Goal: Information Seeking & Learning: Learn about a topic

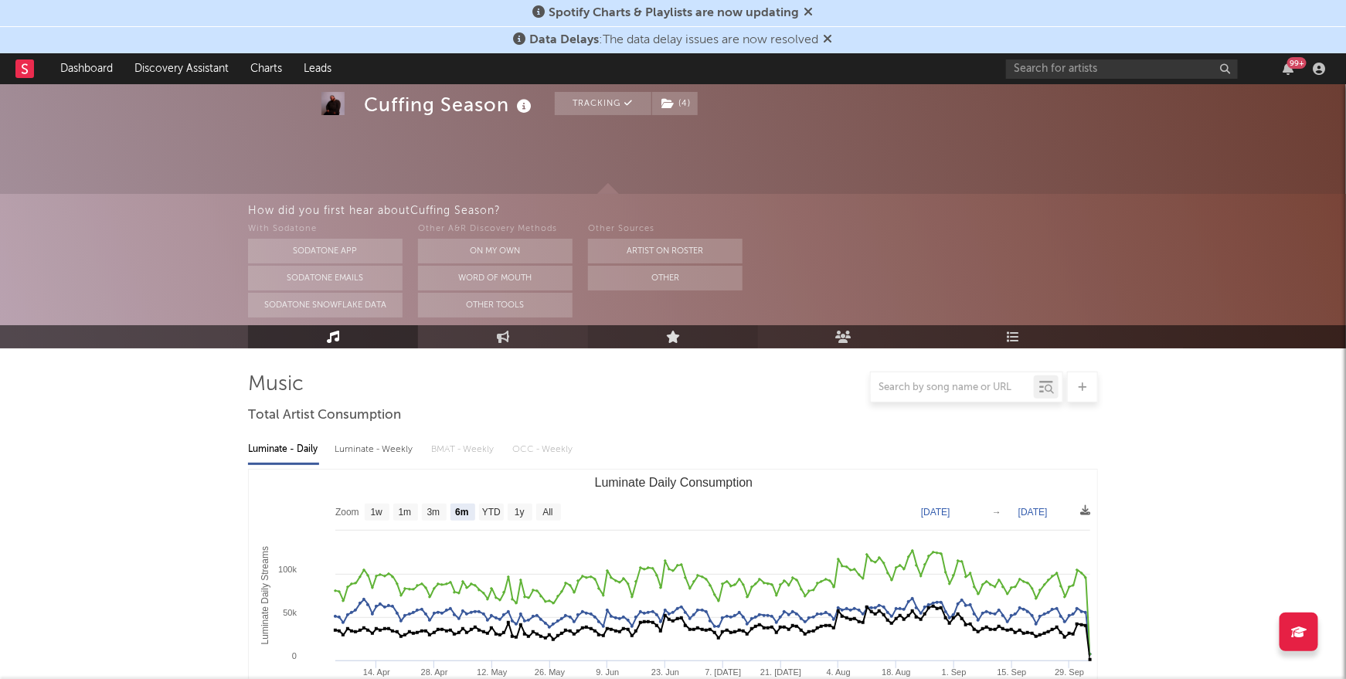
scroll to position [183, 0]
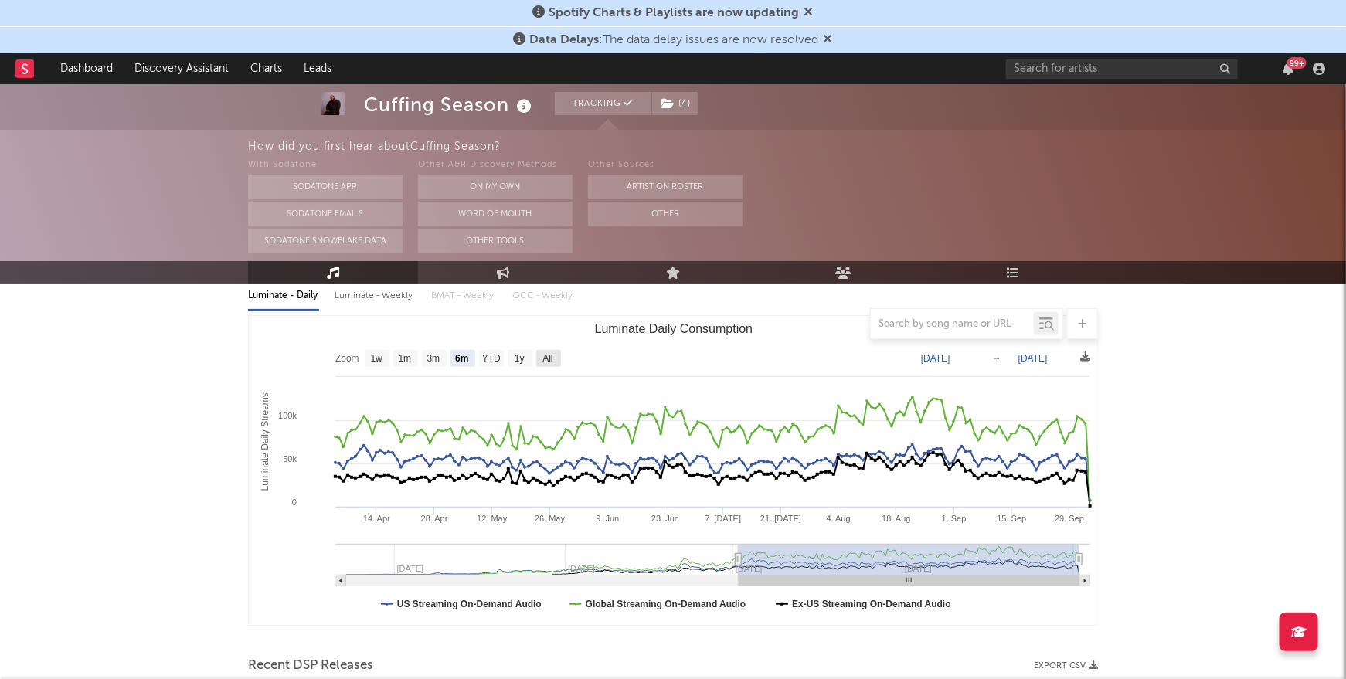
click at [552, 359] on text "All" at bounding box center [548, 359] width 10 height 11
select select "All"
type input "2024-09-05"
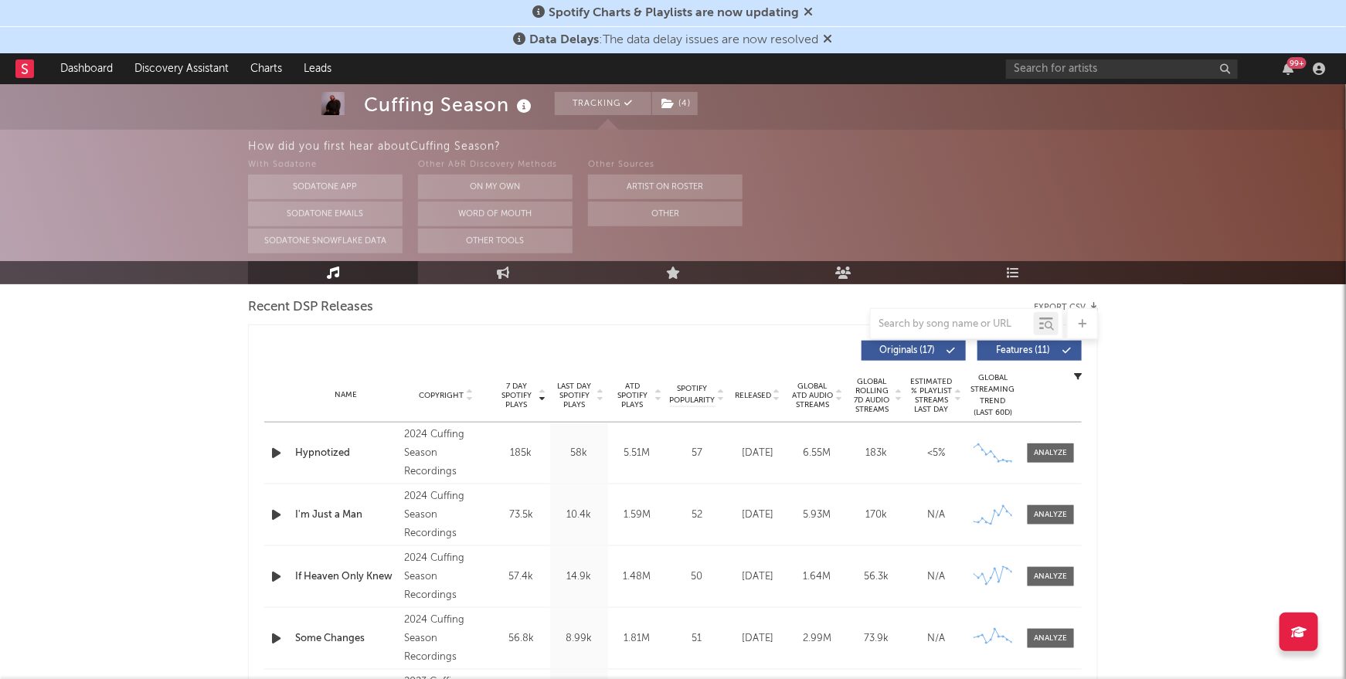
scroll to position [529, 0]
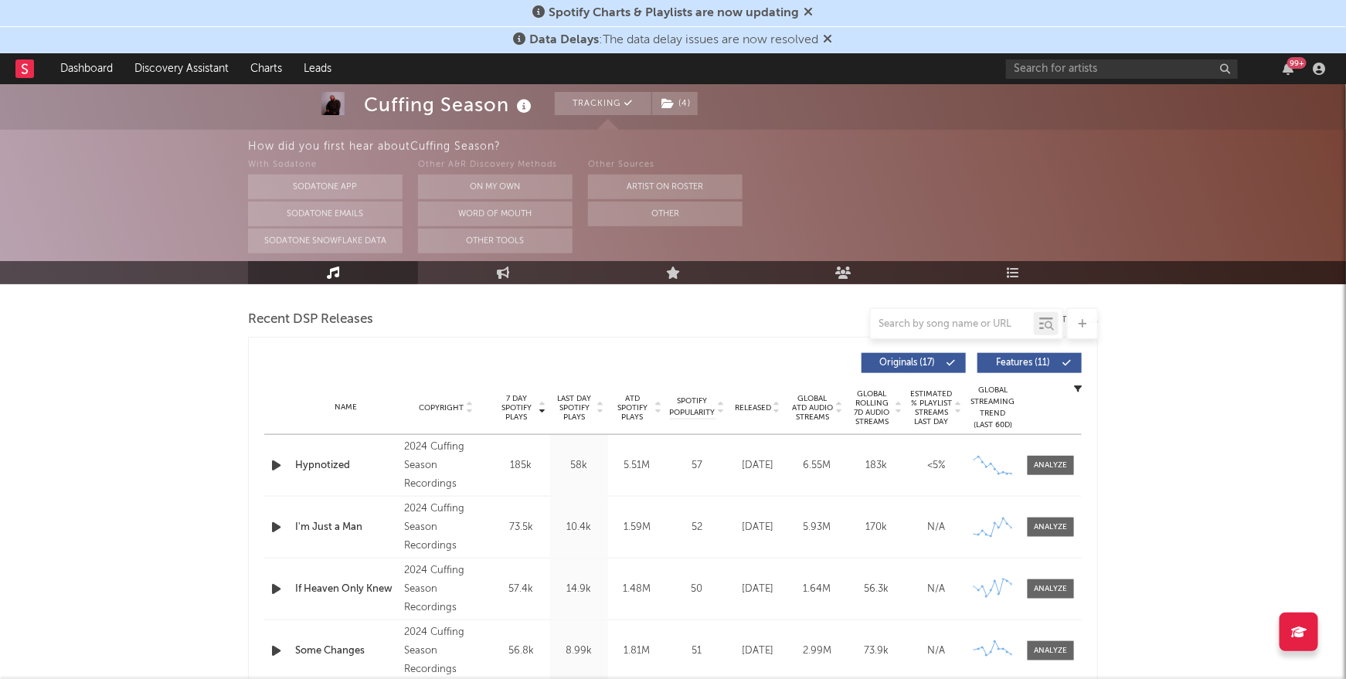
click at [511, 407] on span "7 Day Spotify Plays" at bounding box center [516, 408] width 41 height 28
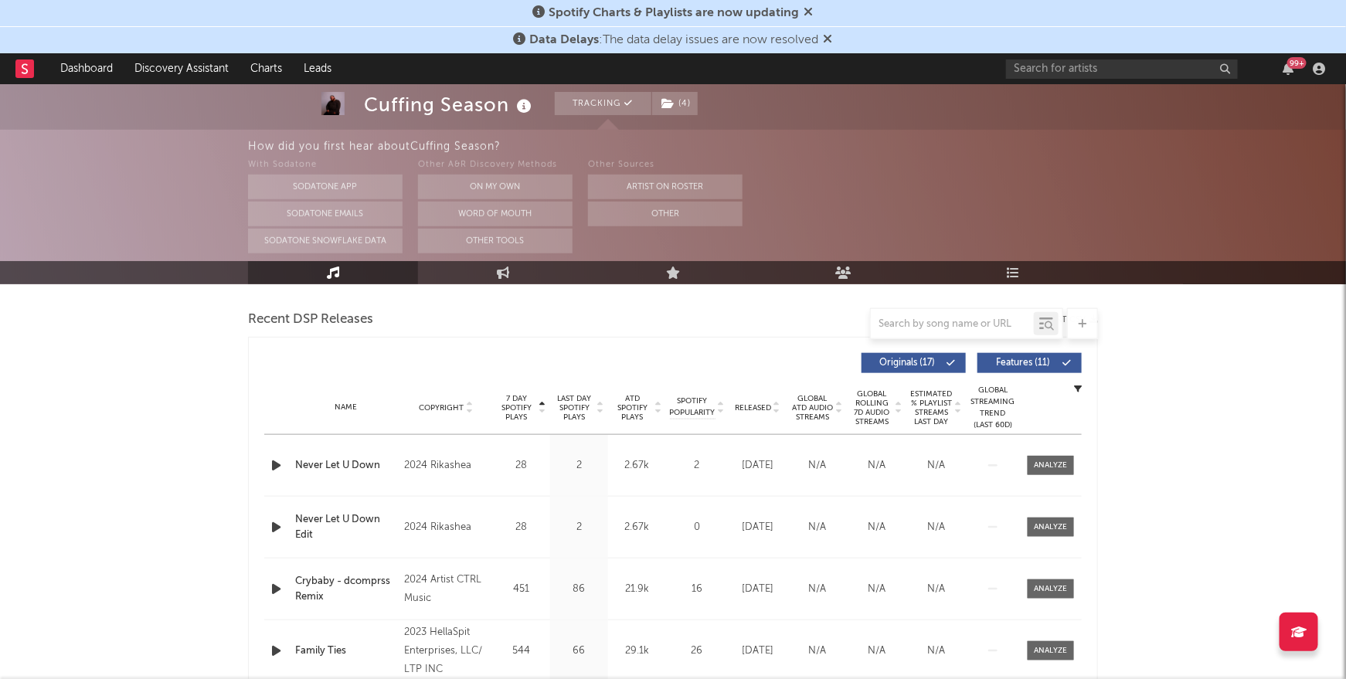
click at [511, 407] on span "7 Day Spotify Plays" at bounding box center [516, 408] width 41 height 28
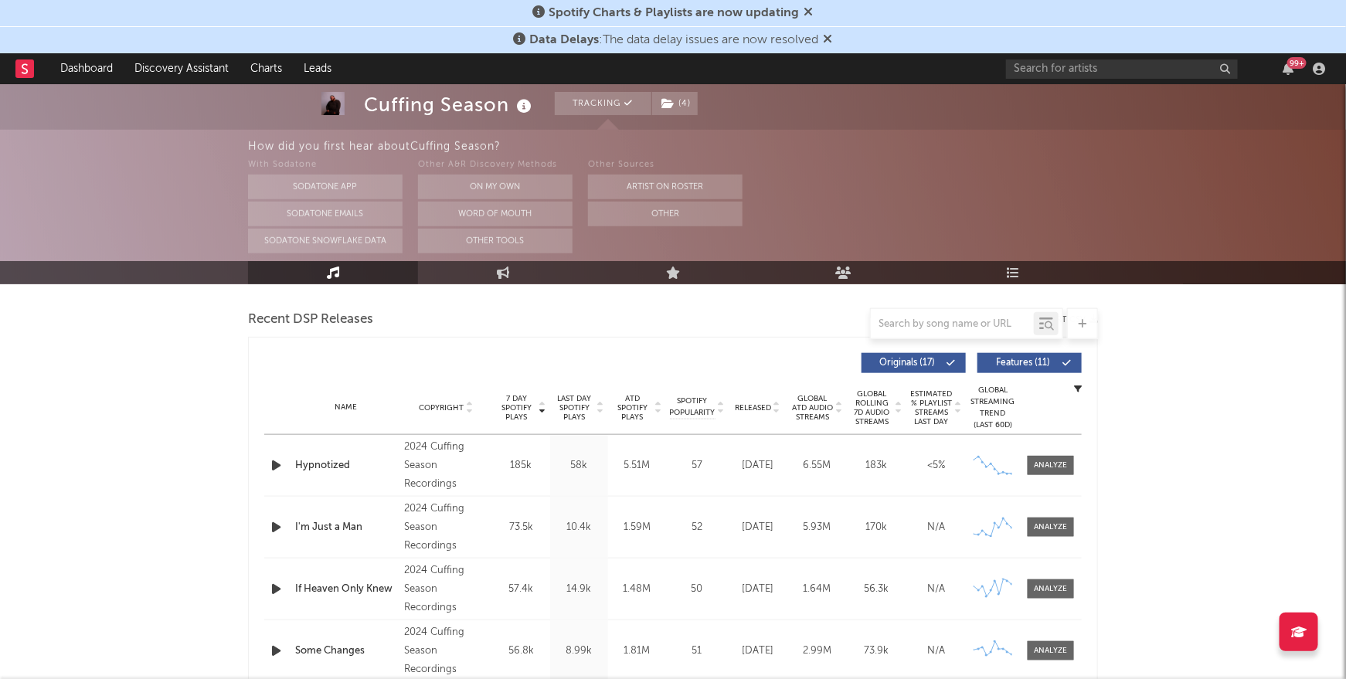
click at [511, 407] on span "7 Day Spotify Plays" at bounding box center [516, 408] width 41 height 28
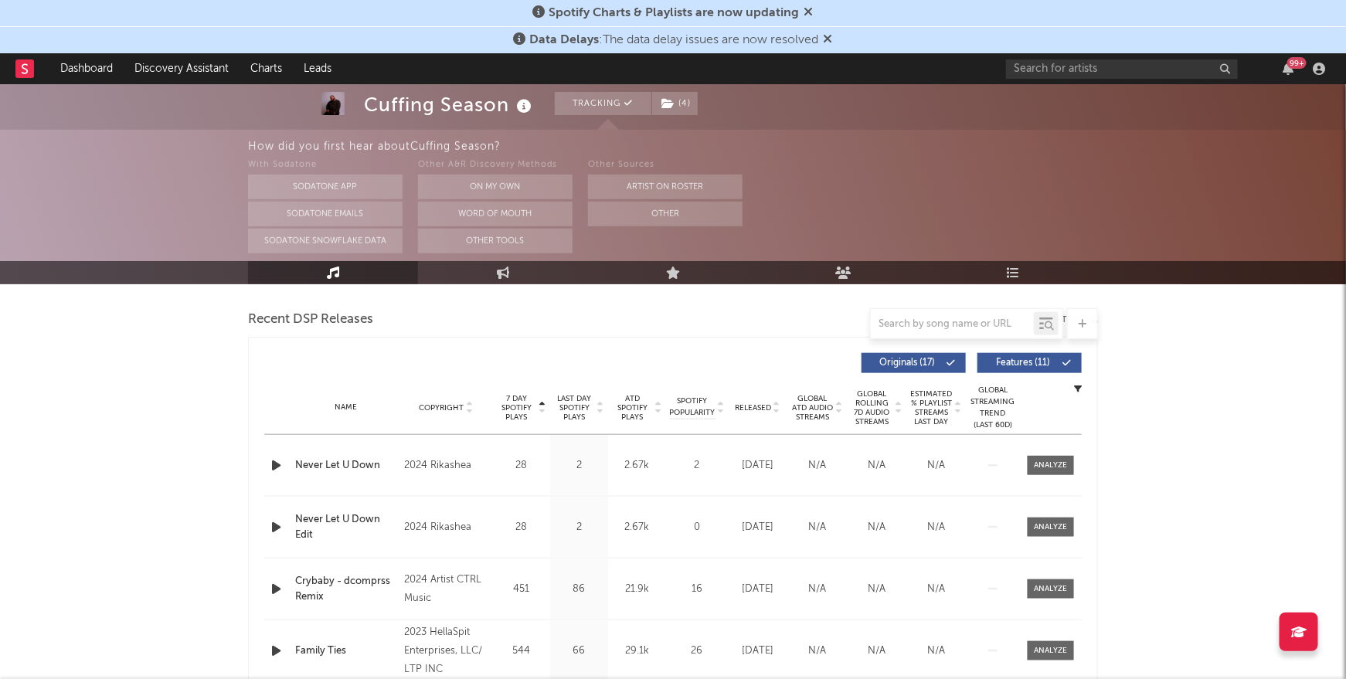
click at [511, 407] on span "7 Day Spotify Plays" at bounding box center [516, 408] width 41 height 28
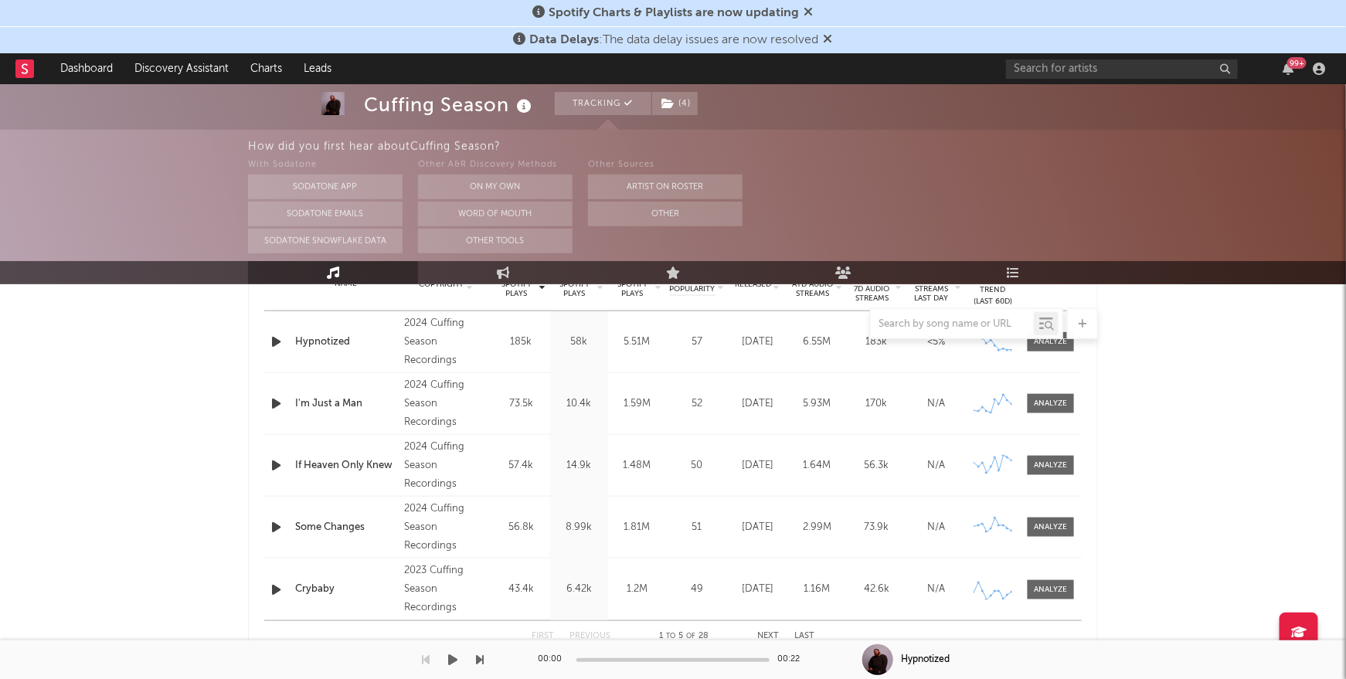
scroll to position [654, 0]
click at [771, 632] on button "Next" at bounding box center [768, 635] width 22 height 9
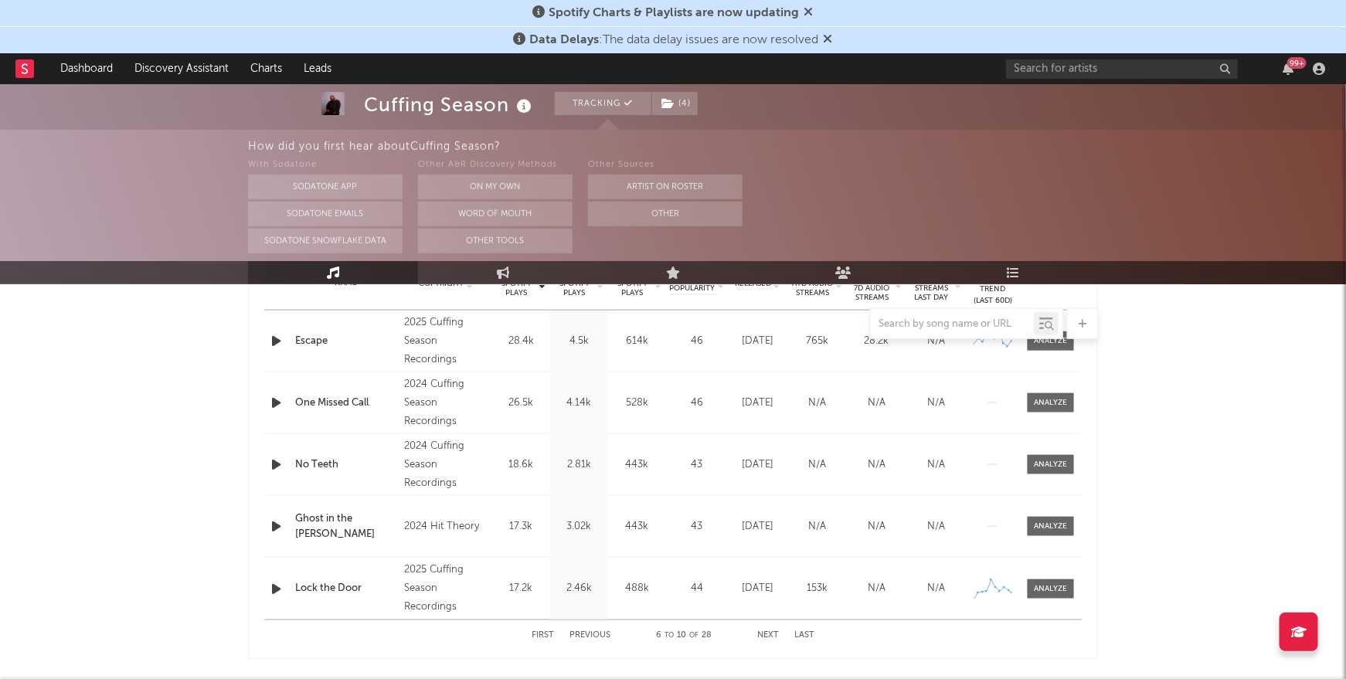
click at [543, 632] on button "First" at bounding box center [543, 635] width 22 height 9
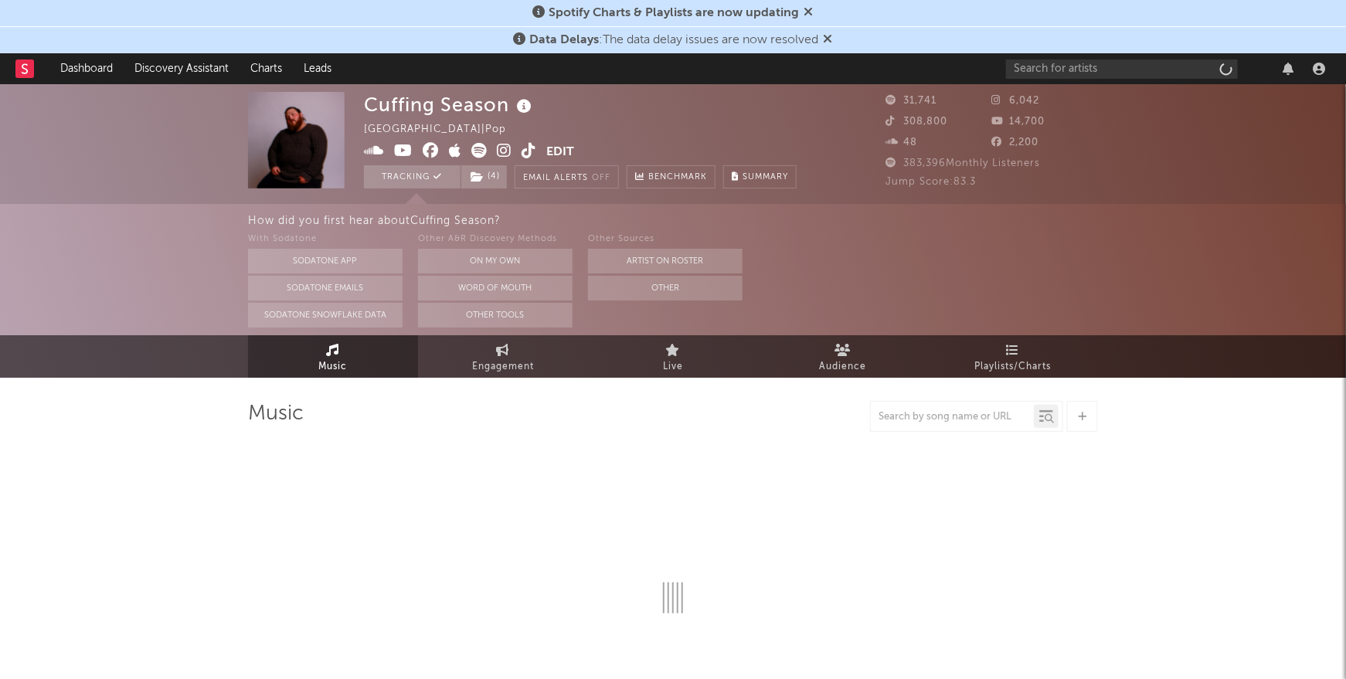
select select "6m"
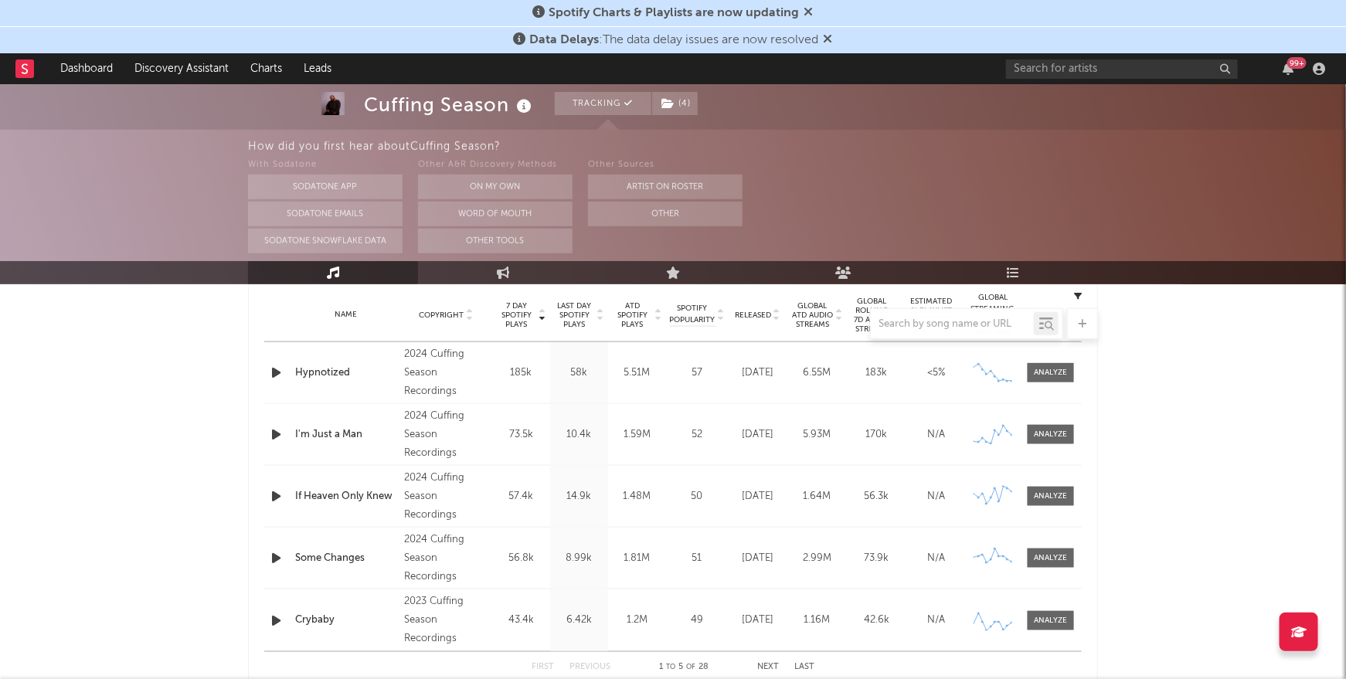
scroll to position [621, 0]
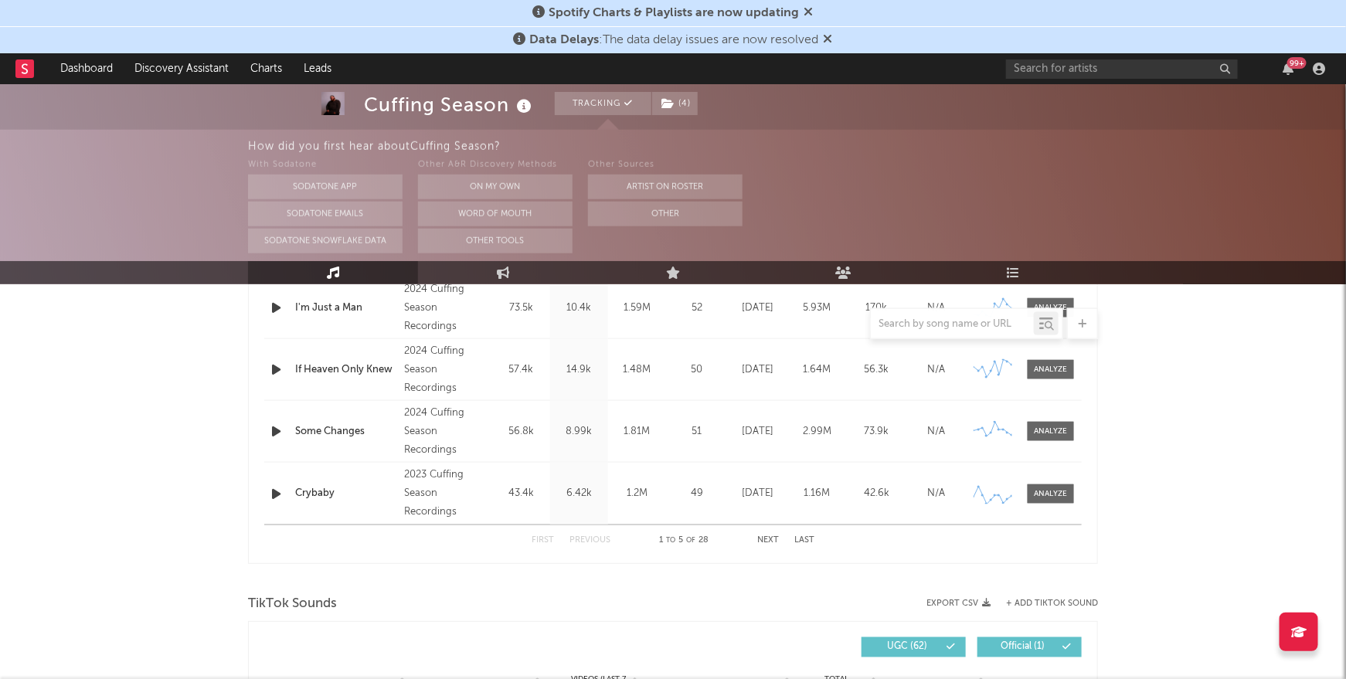
click at [771, 539] on button "Next" at bounding box center [768, 540] width 22 height 9
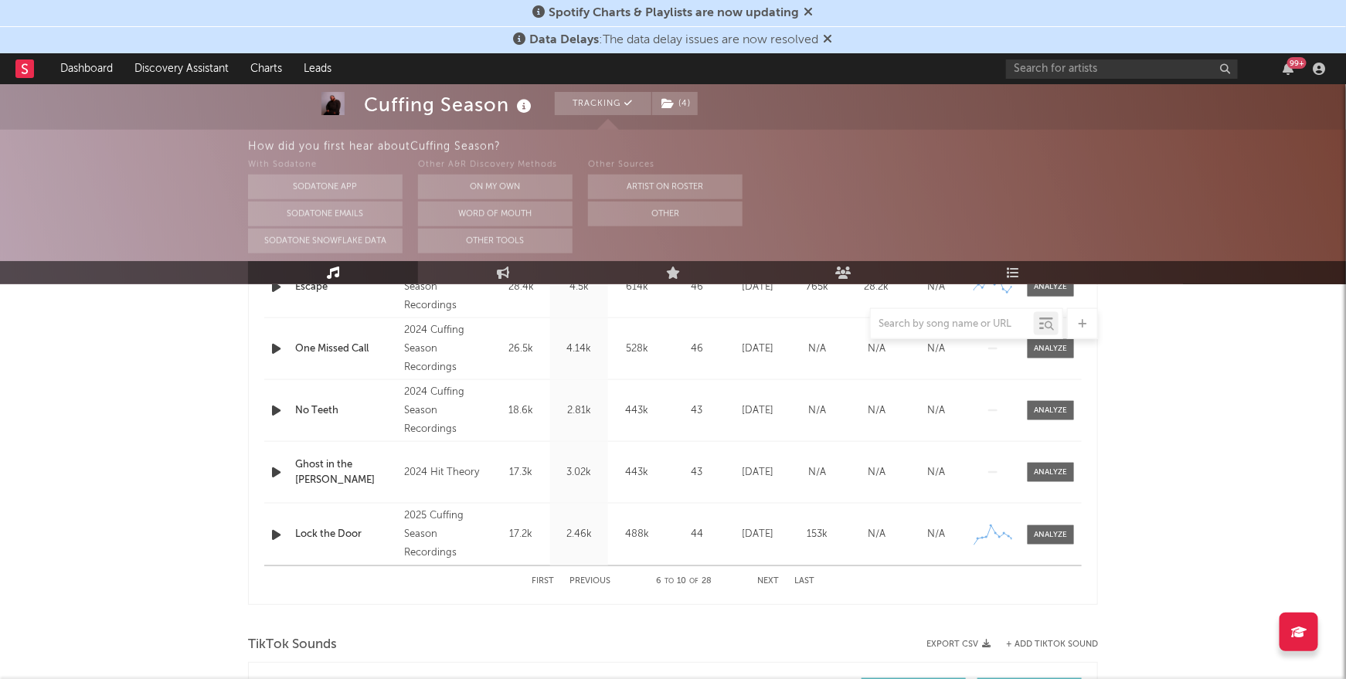
scroll to position [727, 0]
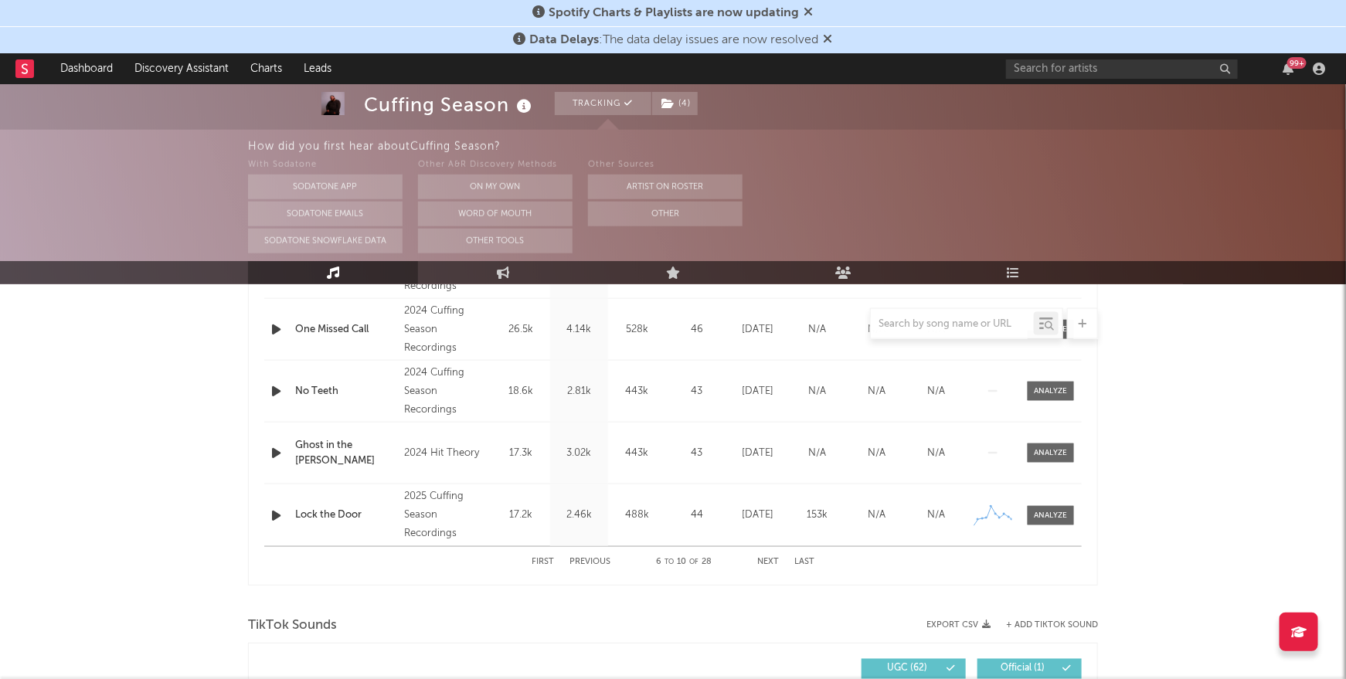
click at [761, 562] on button "Next" at bounding box center [768, 562] width 22 height 9
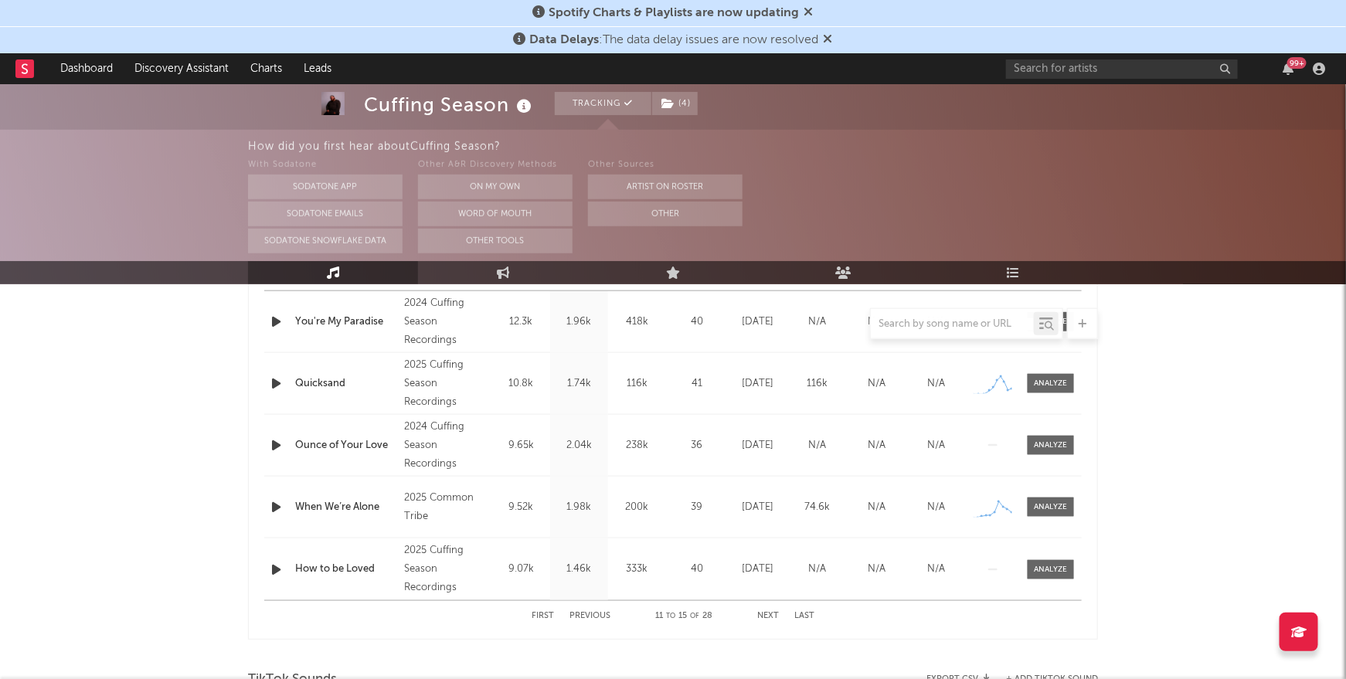
scroll to position [674, 0]
click at [545, 613] on button "First" at bounding box center [543, 615] width 22 height 9
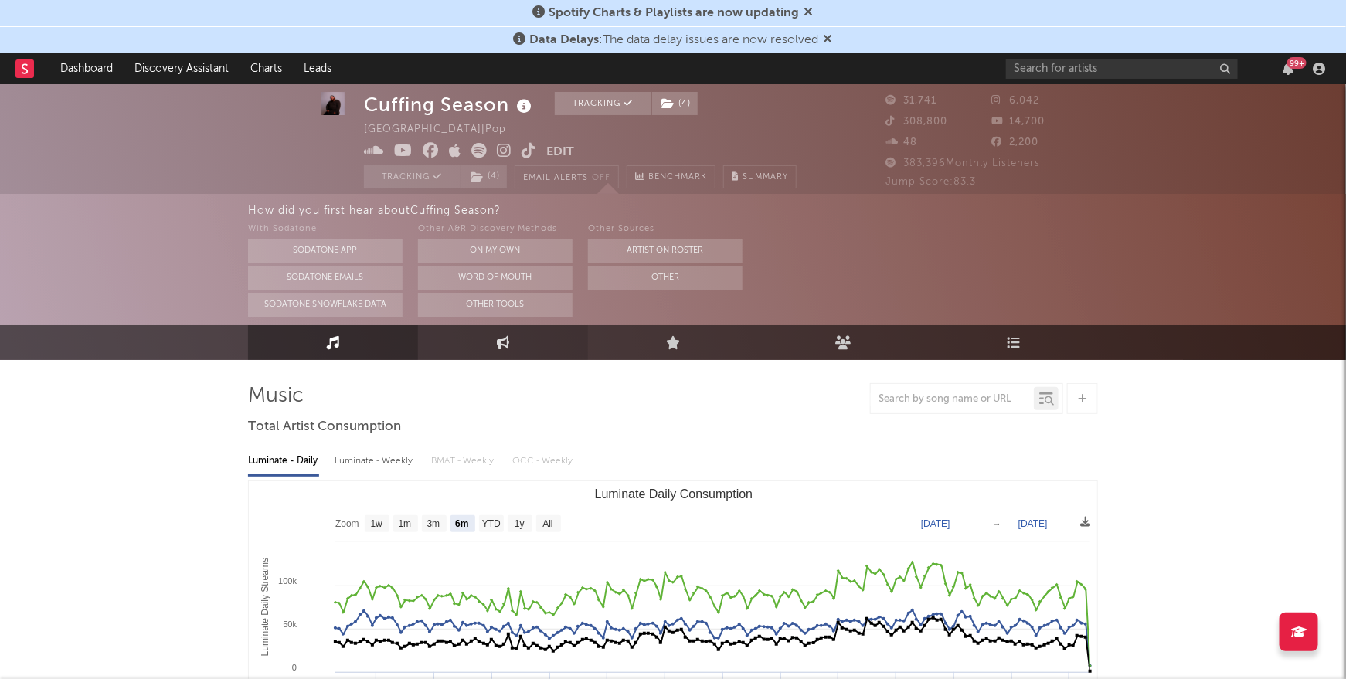
click at [522, 351] on link "Engagement" at bounding box center [503, 342] width 170 height 35
select select "1w"
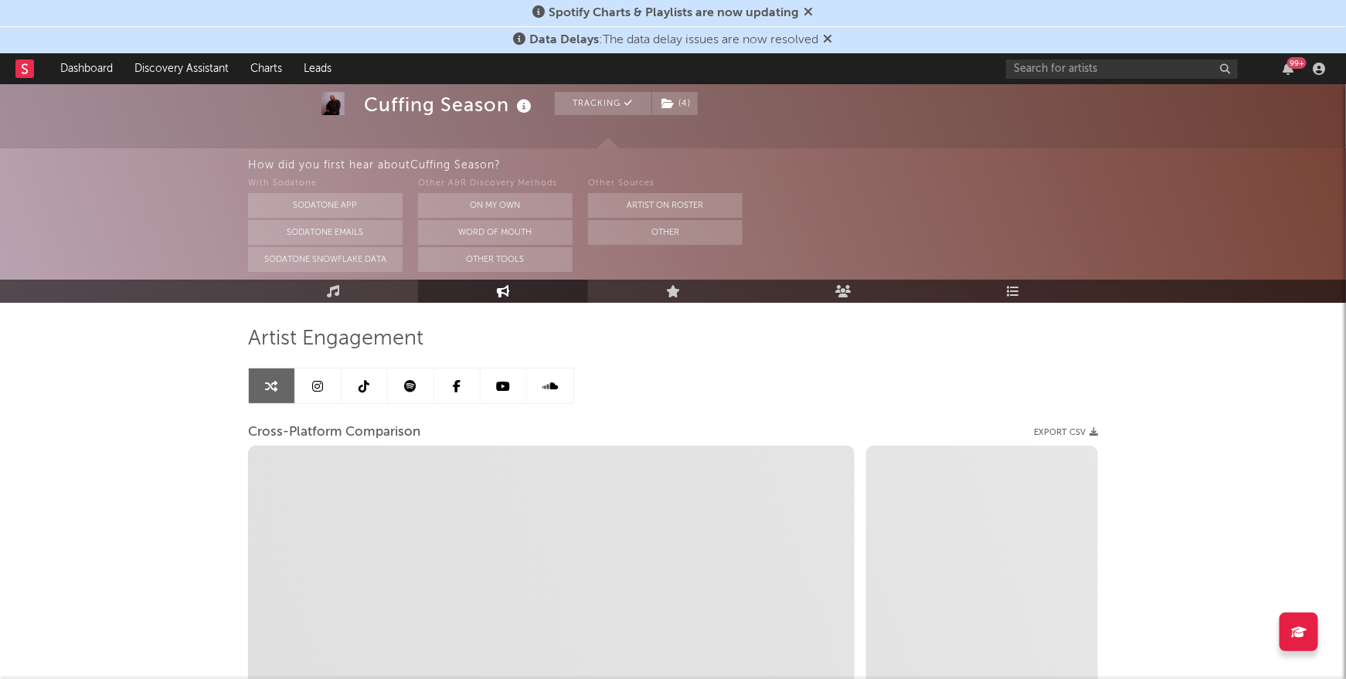
scroll to position [82, 0]
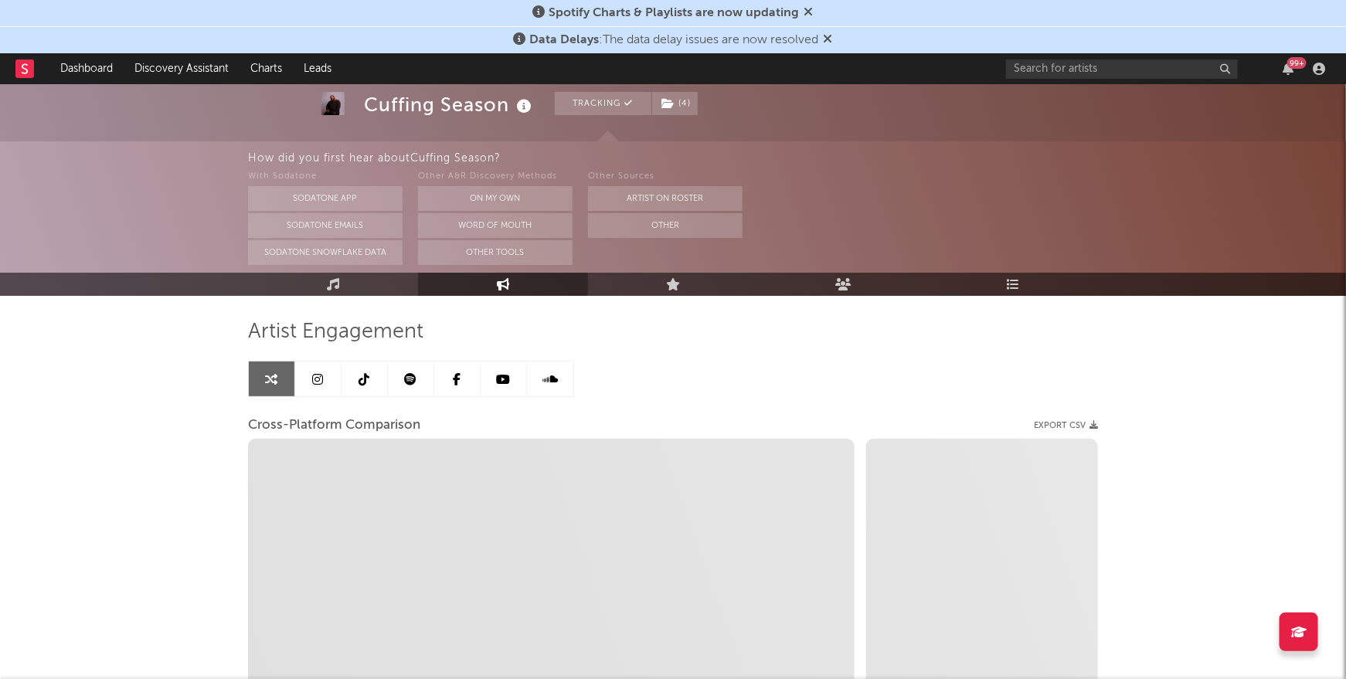
click at [408, 382] on icon at bounding box center [411, 379] width 12 height 12
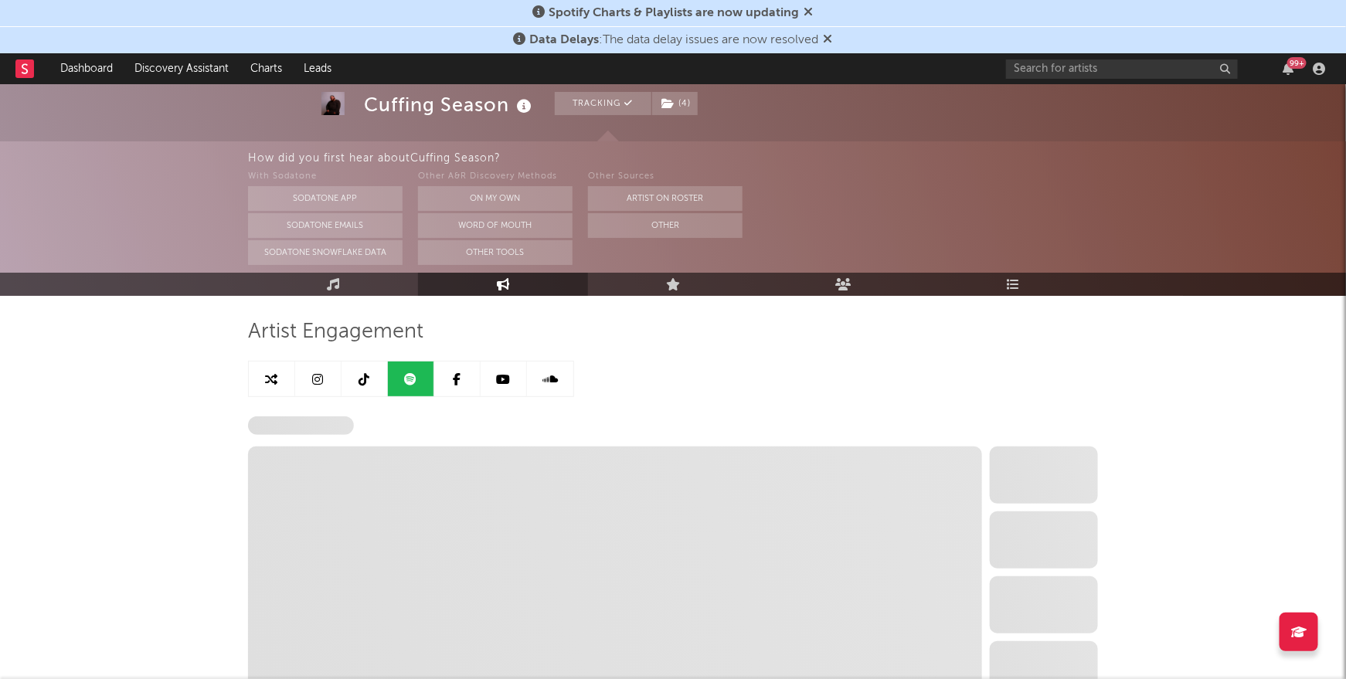
select select "6m"
select select "1w"
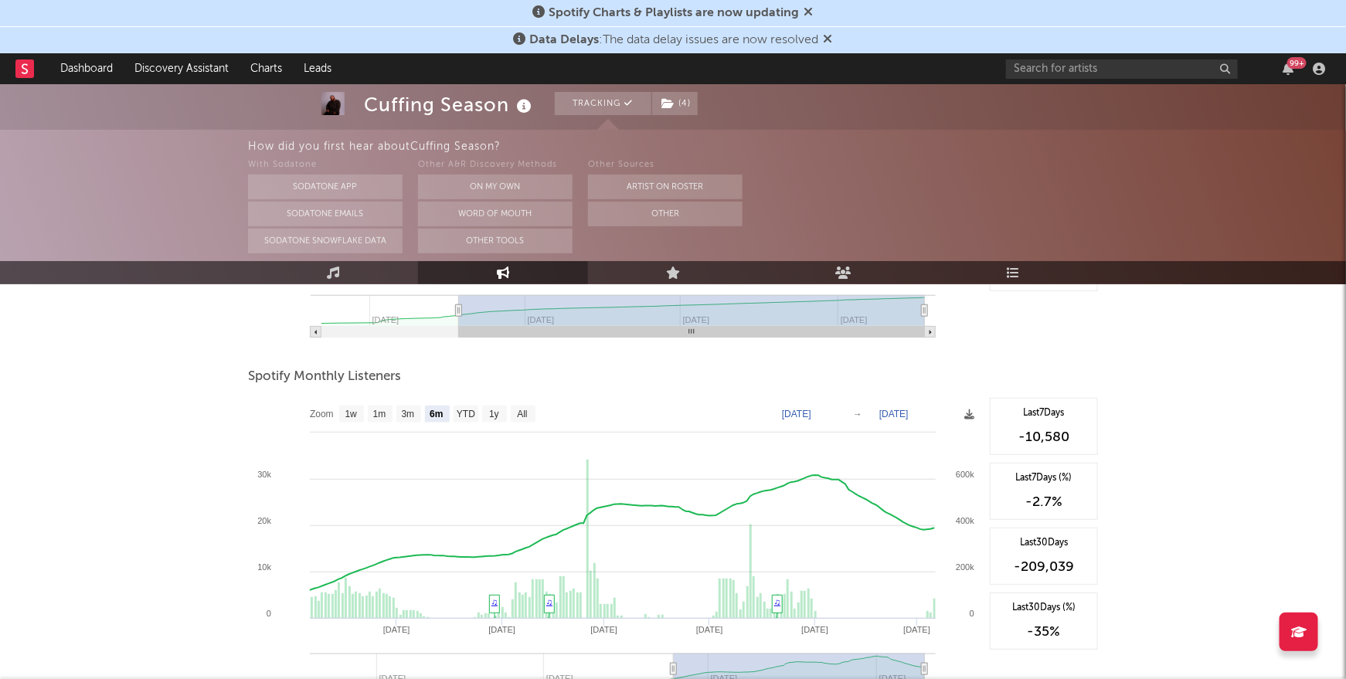
scroll to position [493, 0]
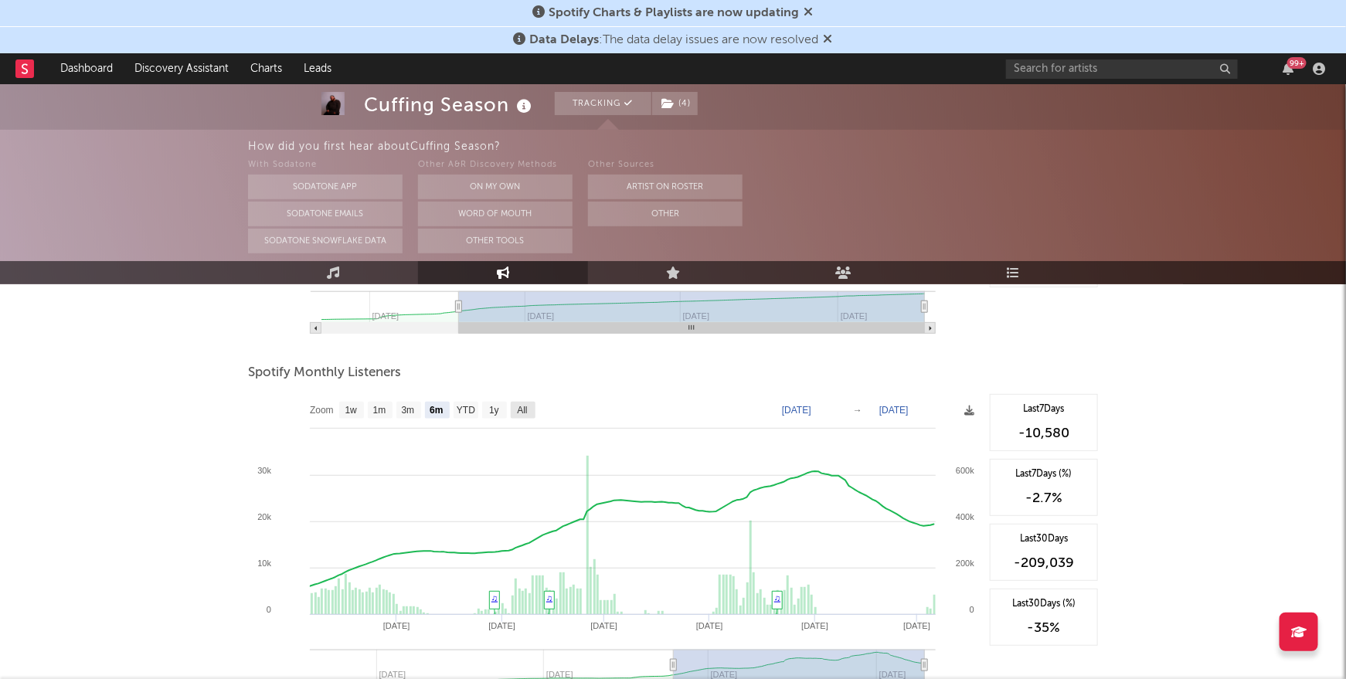
click at [519, 410] on text "All" at bounding box center [522, 411] width 10 height 11
select select "All"
type input "2024-07-22"
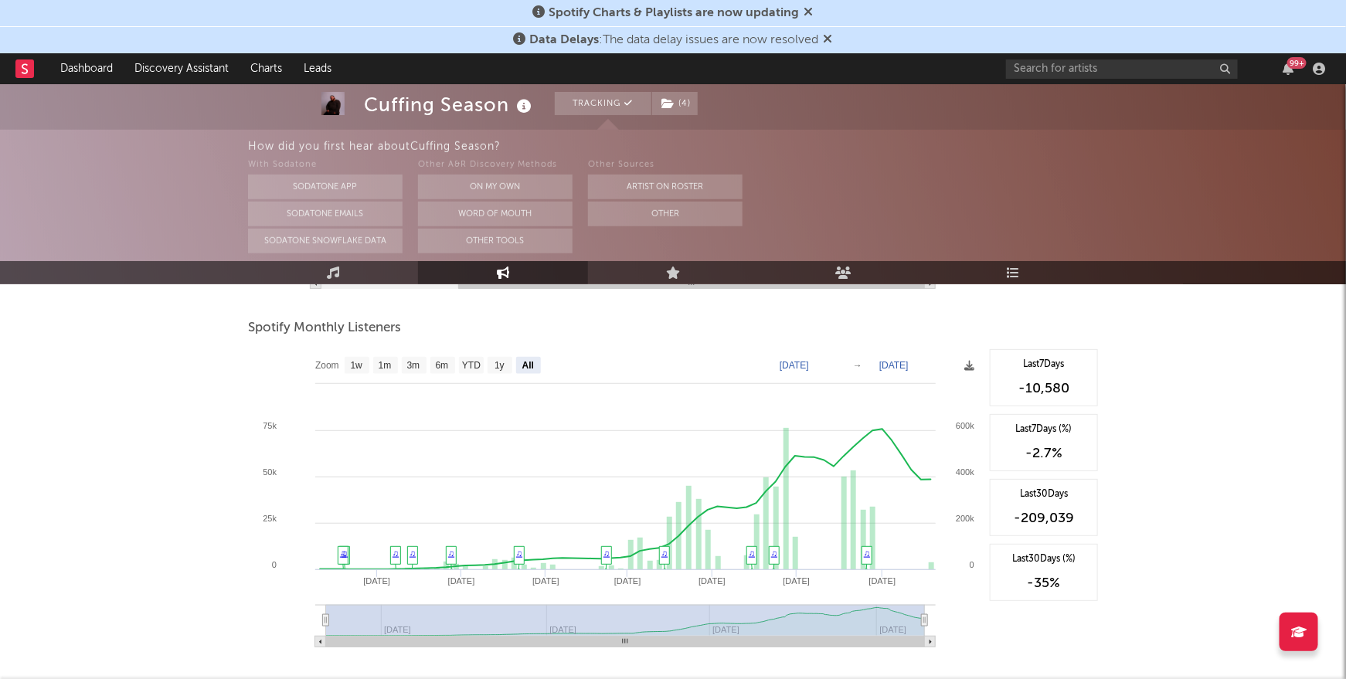
scroll to position [536, 0]
click at [838, 277] on icon at bounding box center [844, 273] width 16 height 12
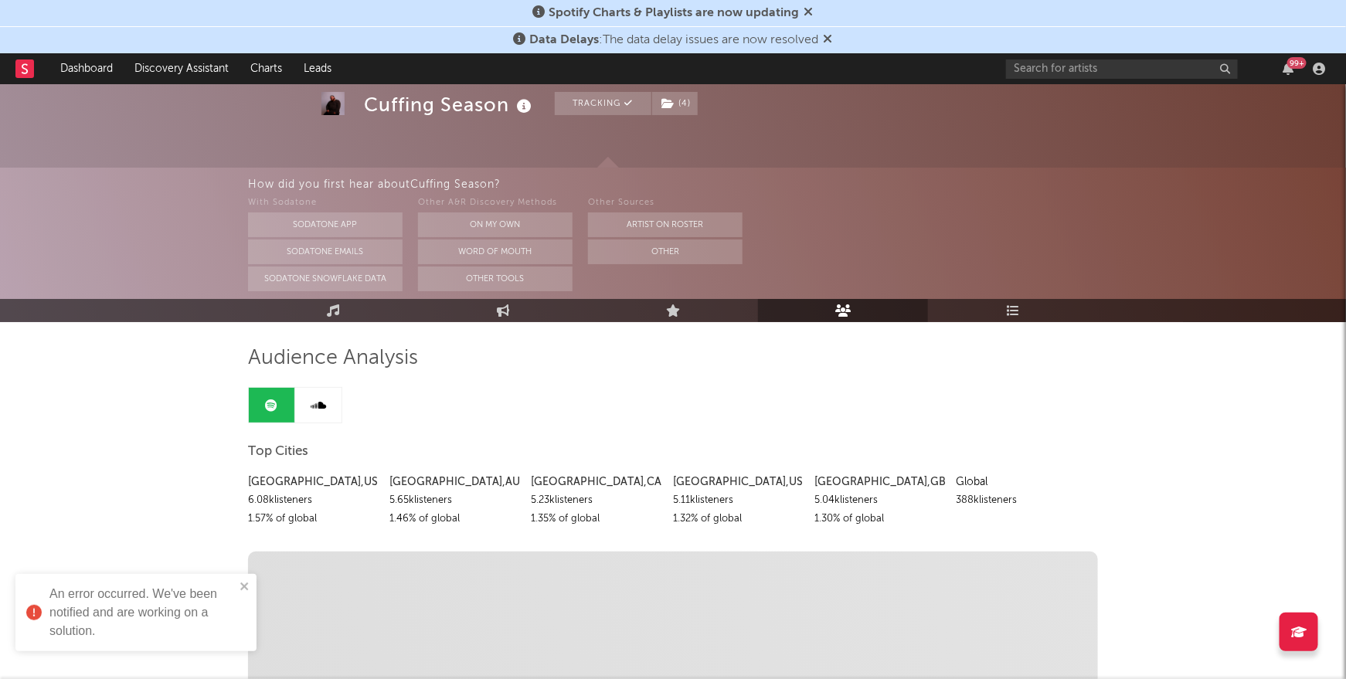
scroll to position [60, 0]
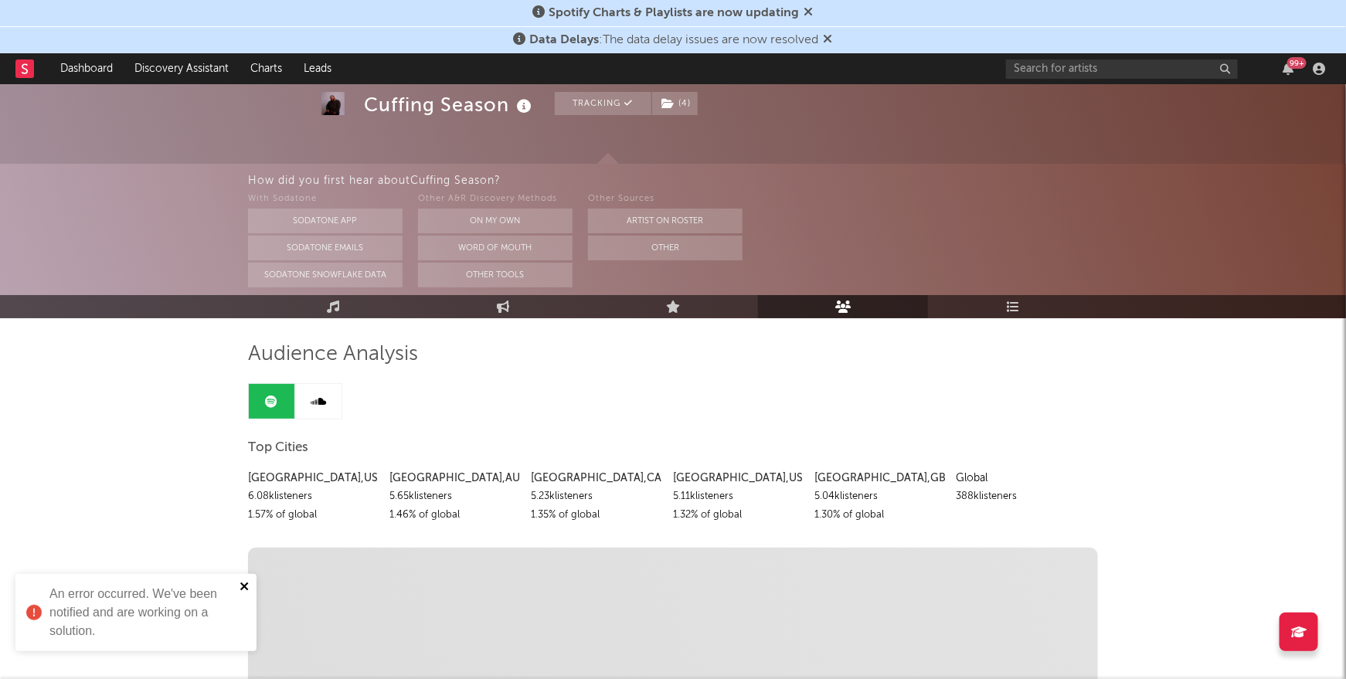
click at [243, 581] on icon "close" at bounding box center [245, 586] width 11 height 12
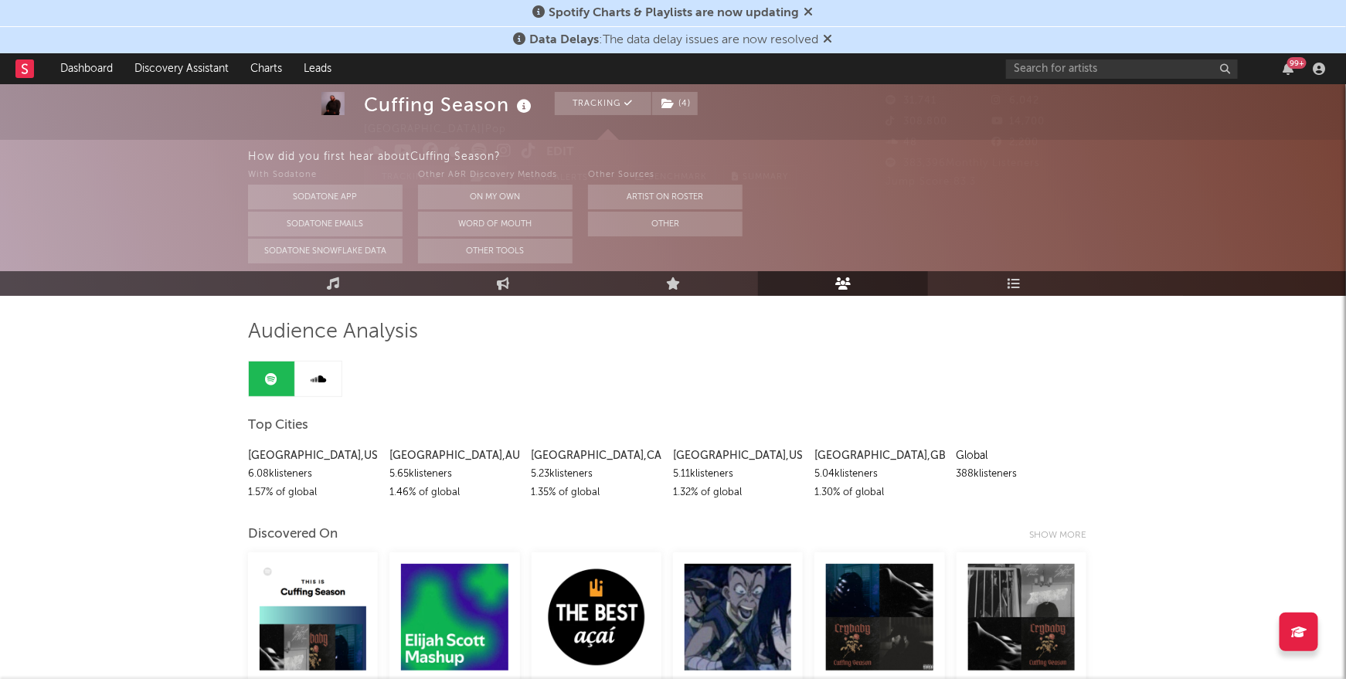
scroll to position [37, 0]
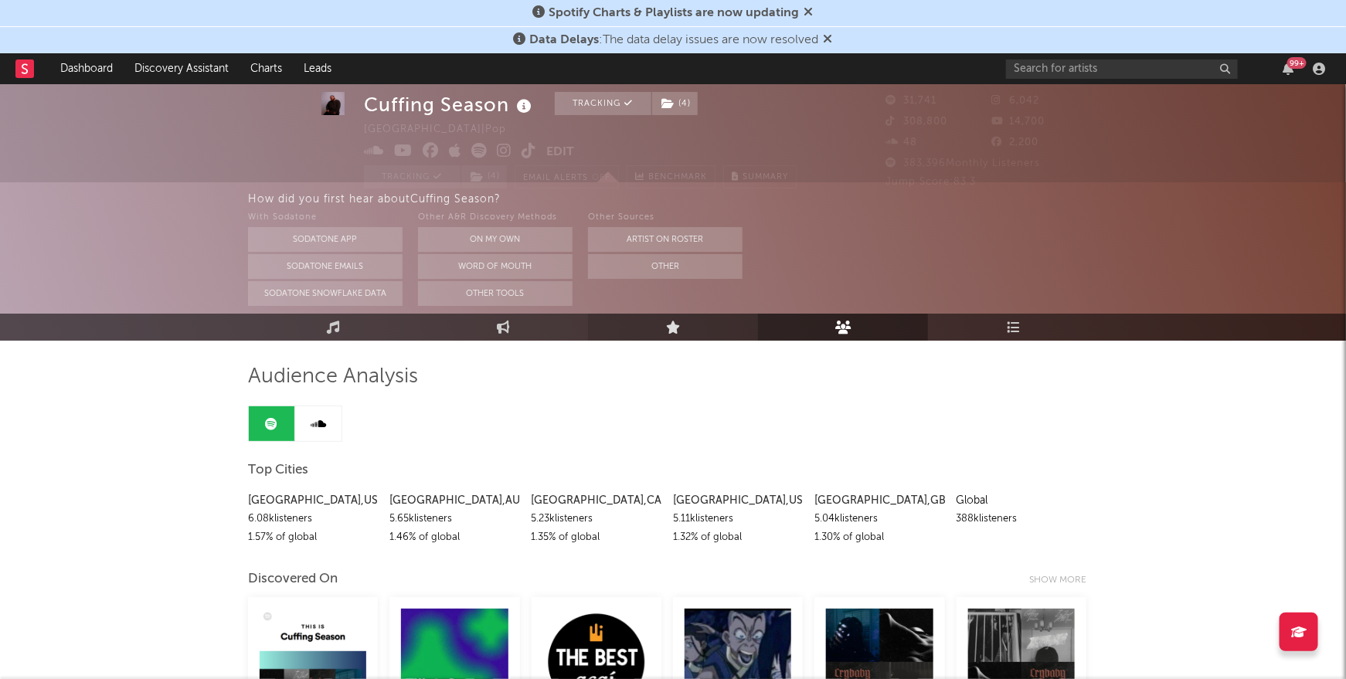
click at [694, 328] on link "Live" at bounding box center [673, 327] width 170 height 27
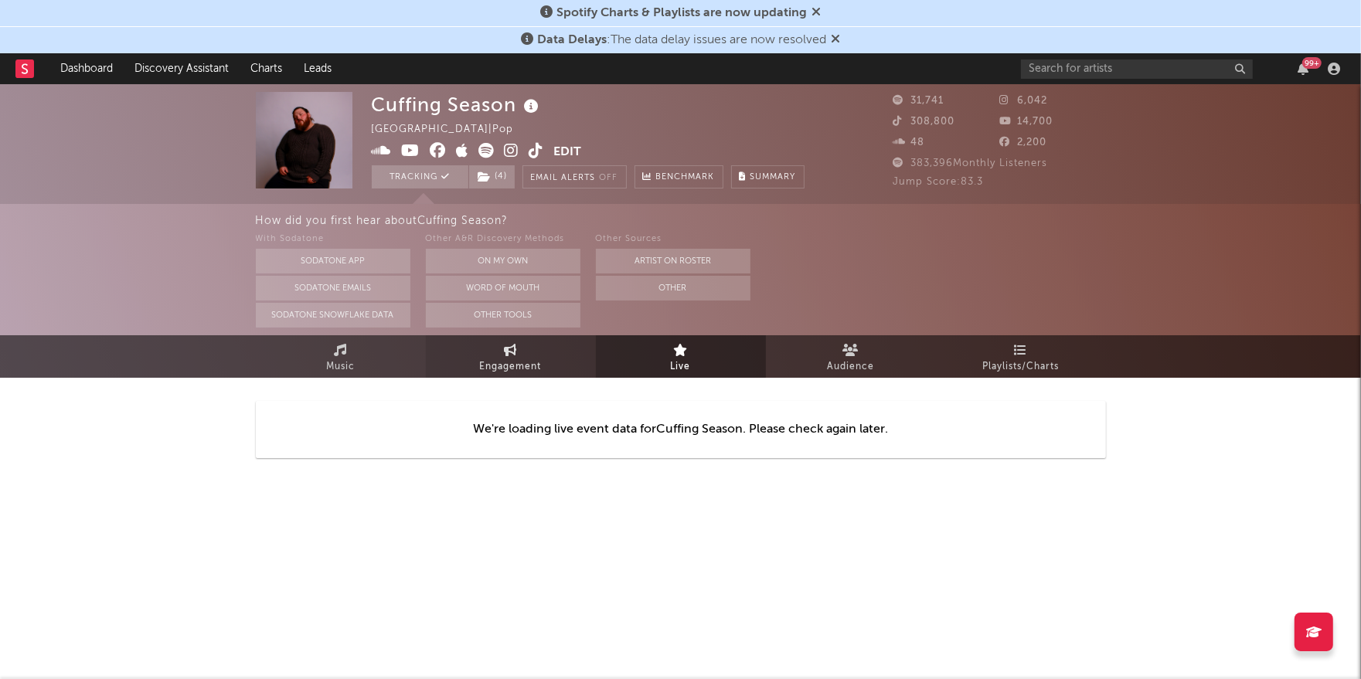
click at [539, 352] on link "Engagement" at bounding box center [511, 356] width 170 height 43
select select "1w"
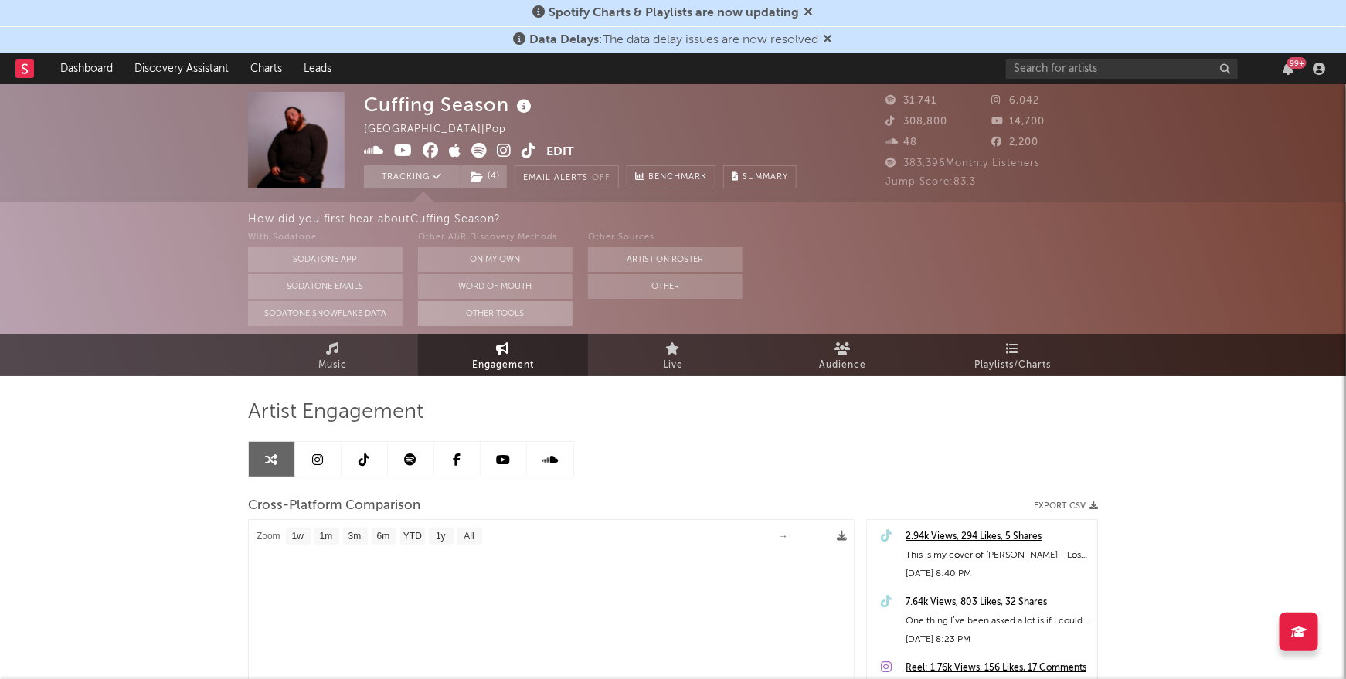
select select "1m"
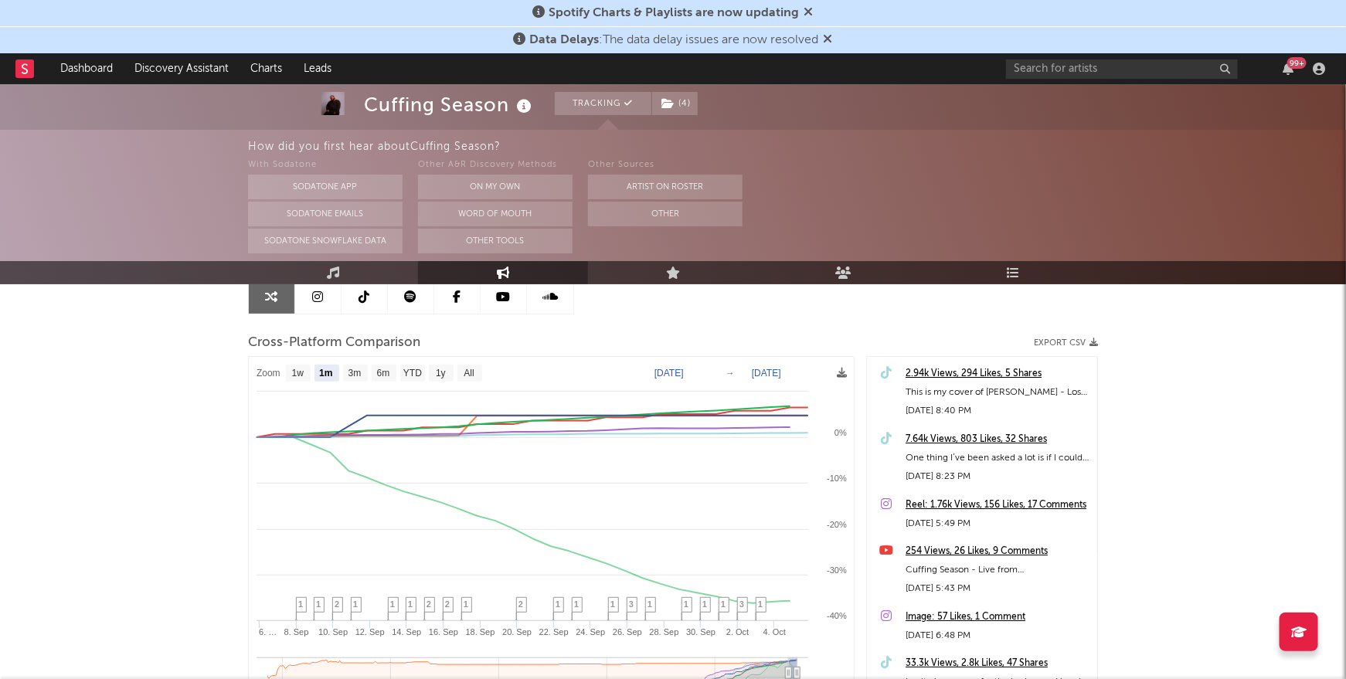
scroll to position [175, 0]
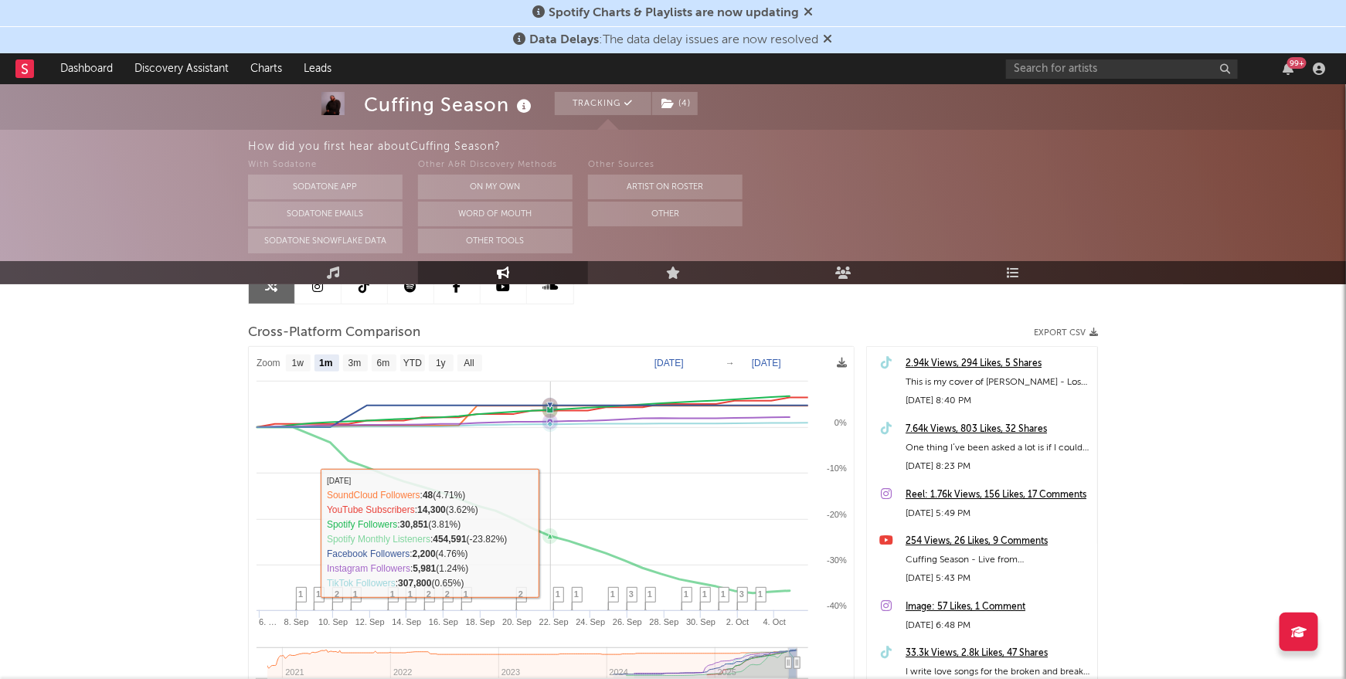
click at [553, 536] on icon at bounding box center [550, 536] width 15 height 15
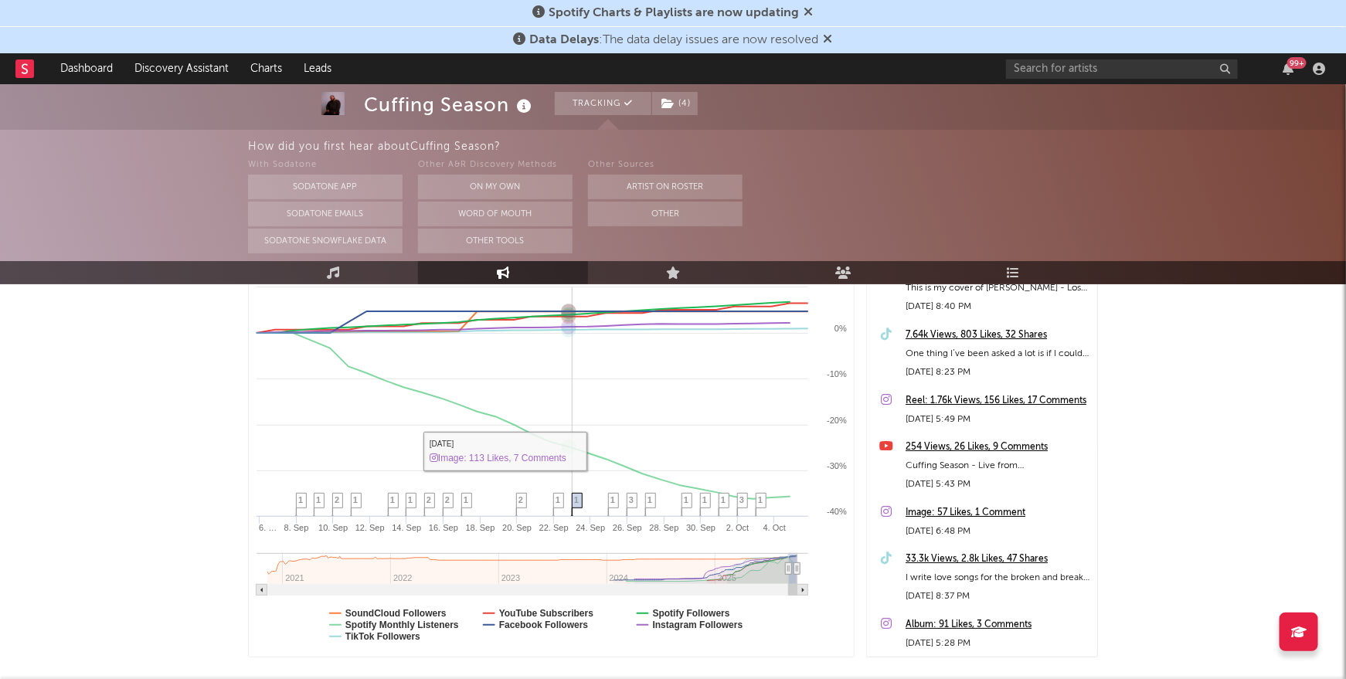
scroll to position [278, 0]
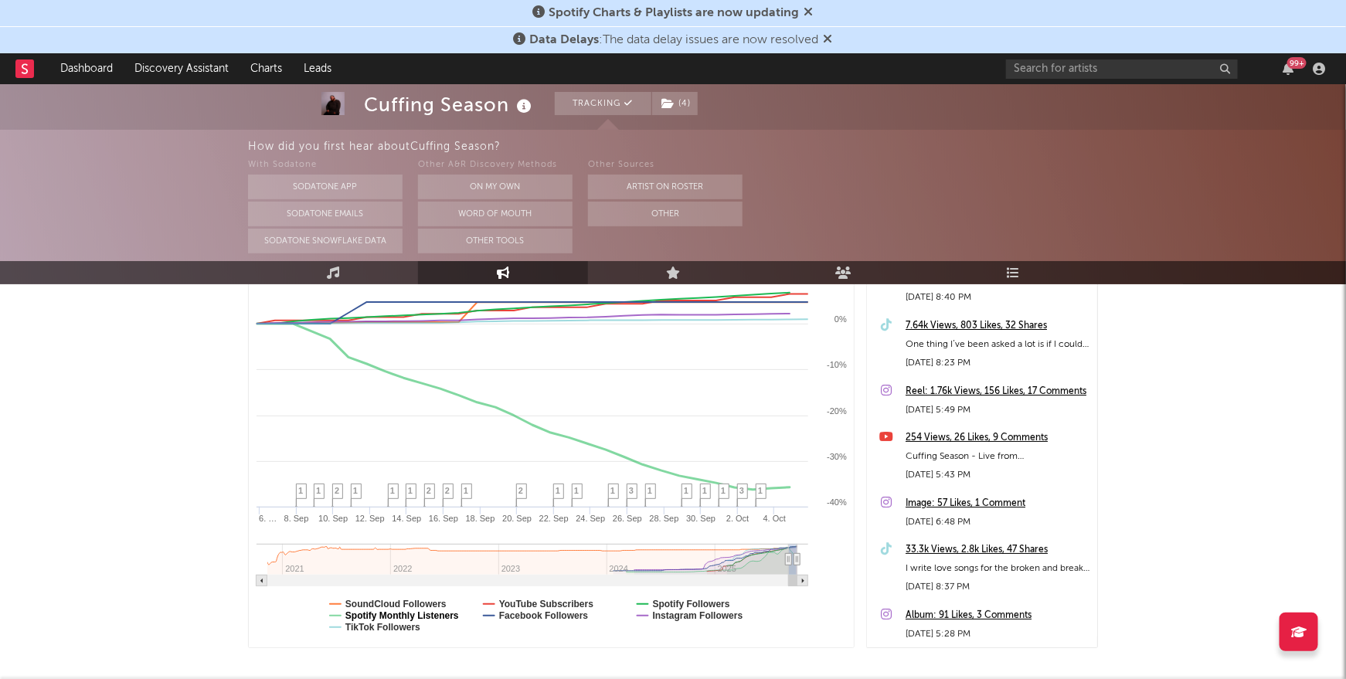
click at [435, 615] on text "Spotify Monthly Listeners" at bounding box center [402, 616] width 114 height 11
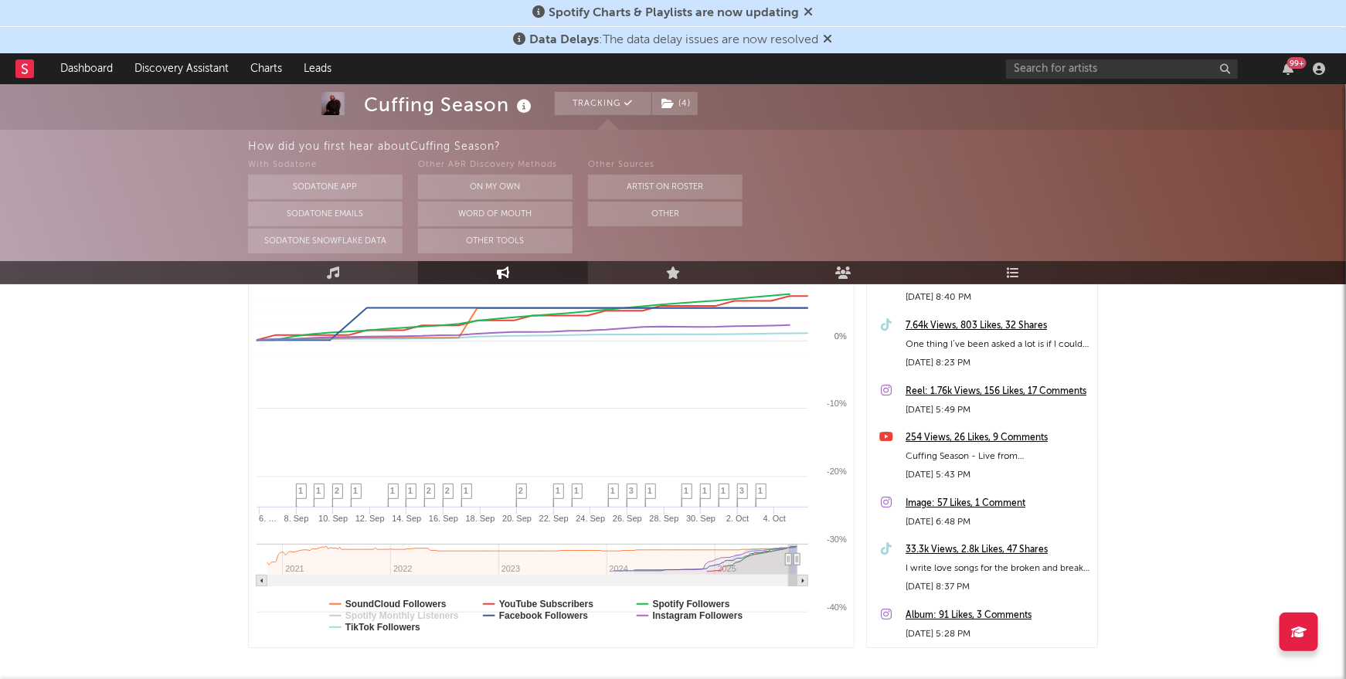
select select "1m"
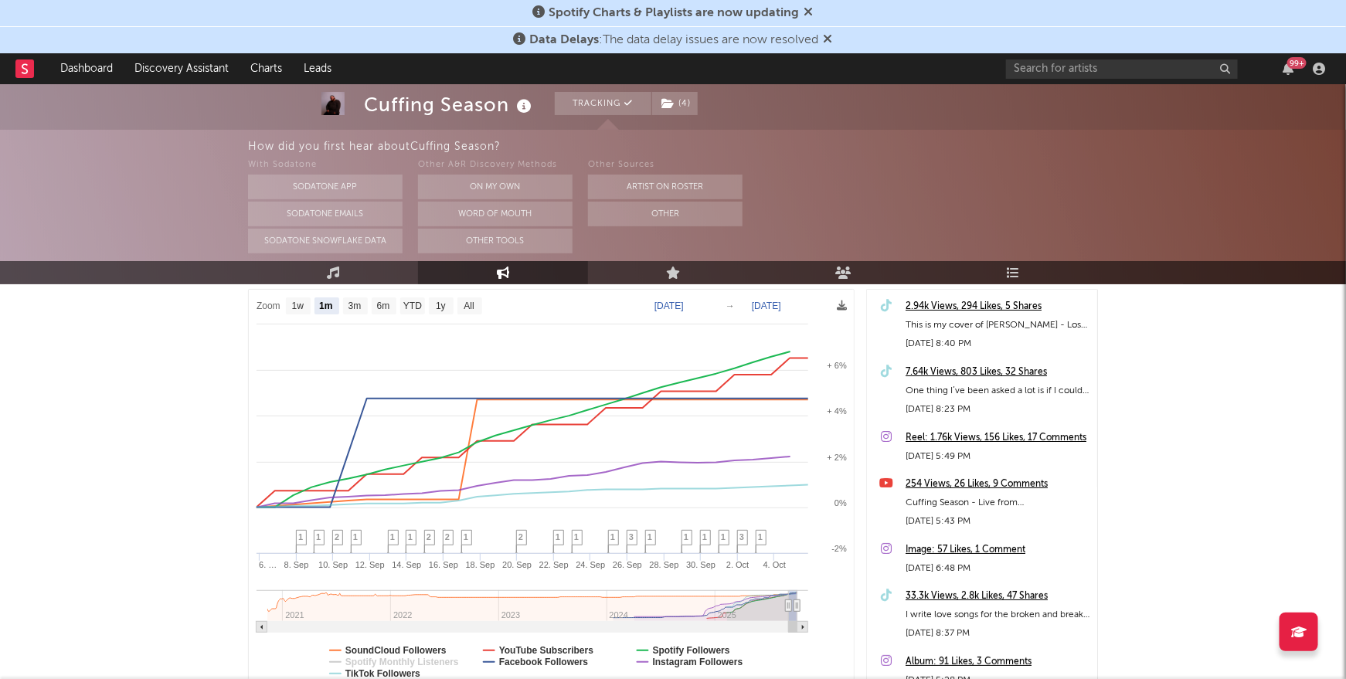
scroll to position [0, 0]
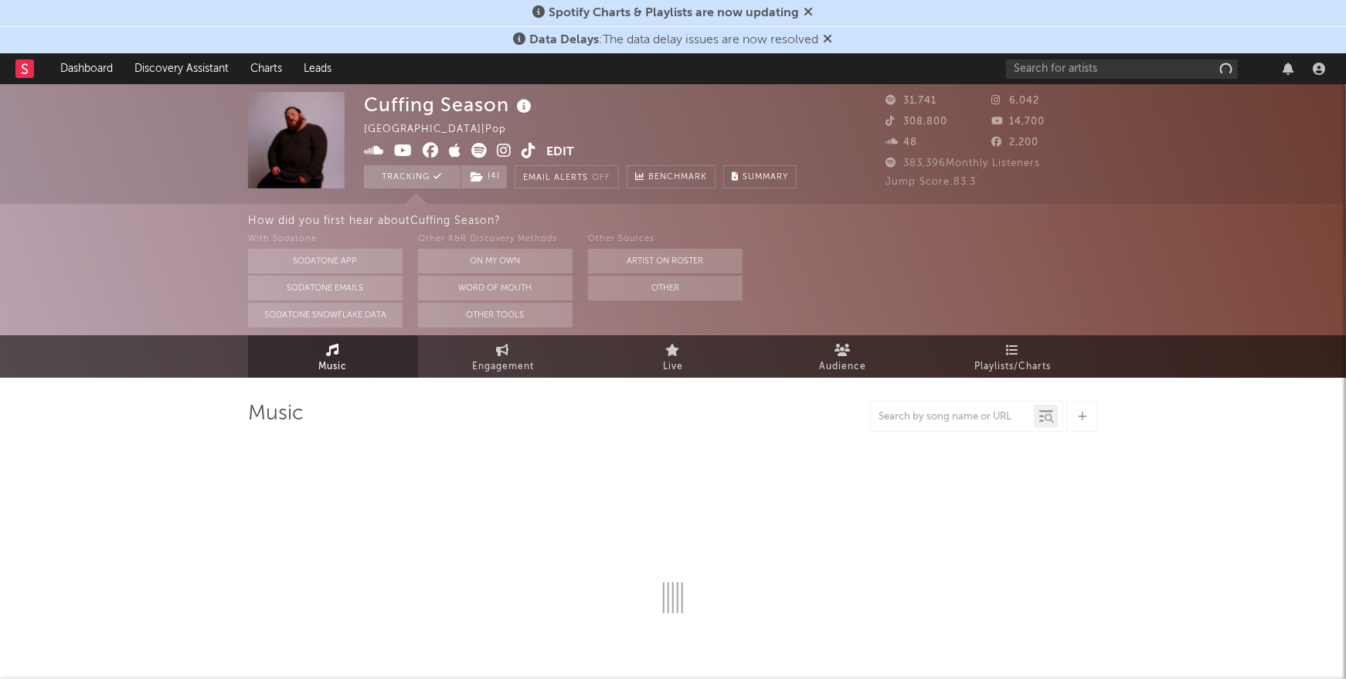
select select "6m"
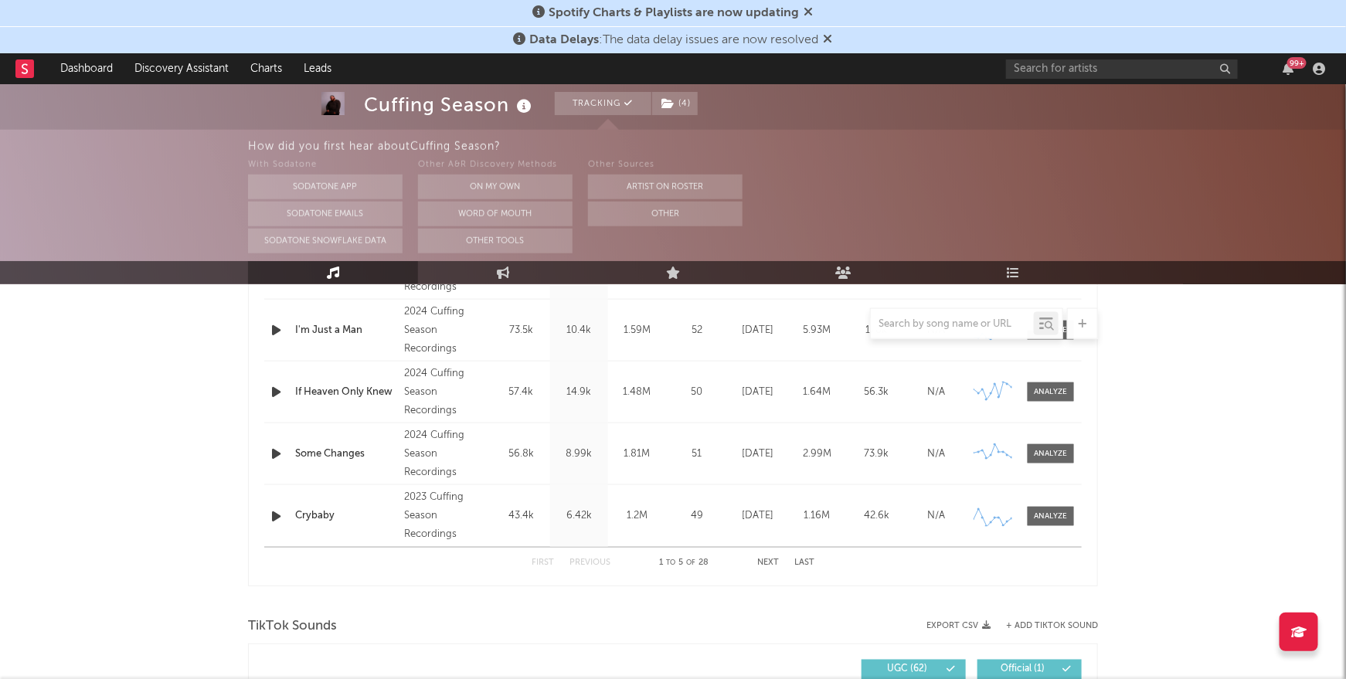
scroll to position [764, 0]
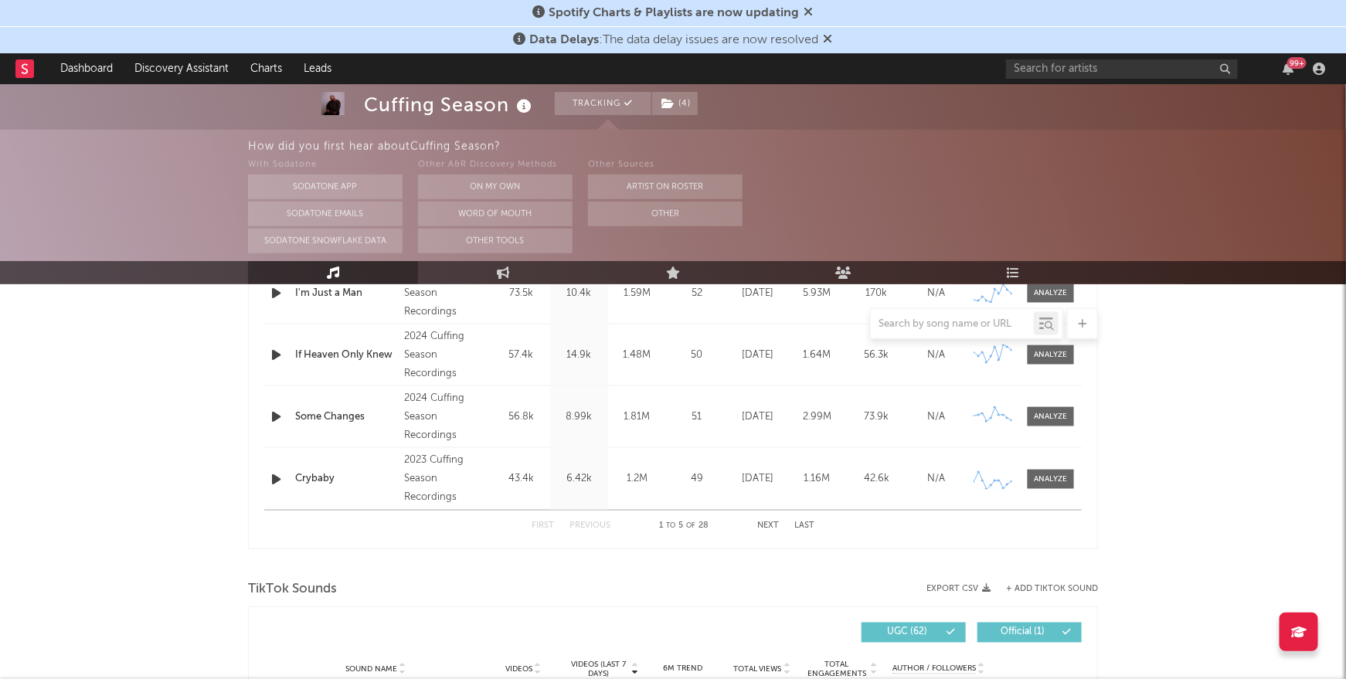
click at [768, 523] on button "Next" at bounding box center [768, 526] width 22 height 9
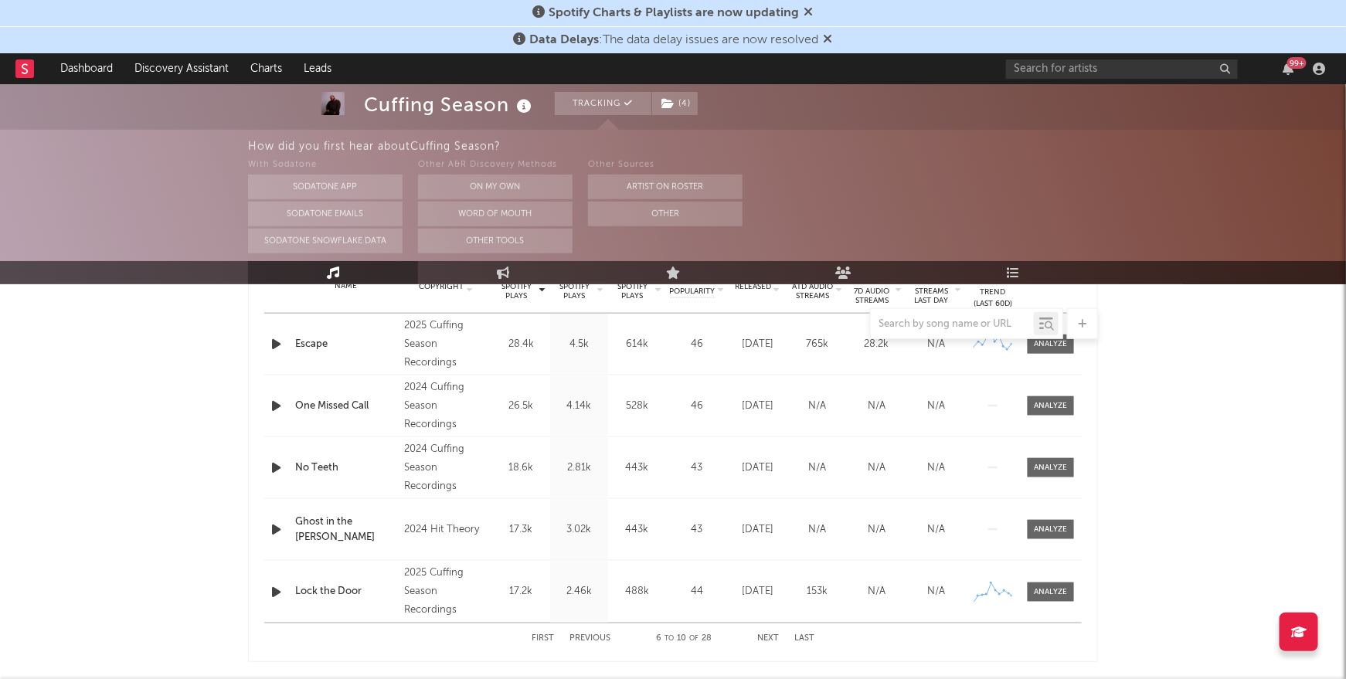
scroll to position [652, 0]
click at [770, 635] on button "Next" at bounding box center [768, 638] width 22 height 9
click at [331, 417] on div "Name Quicksand Copyright 2025 Cuffing Season Recordings Label Cuffing Season Re…" at bounding box center [673, 405] width 818 height 61
click at [1046, 402] on div at bounding box center [1051, 406] width 33 height 12
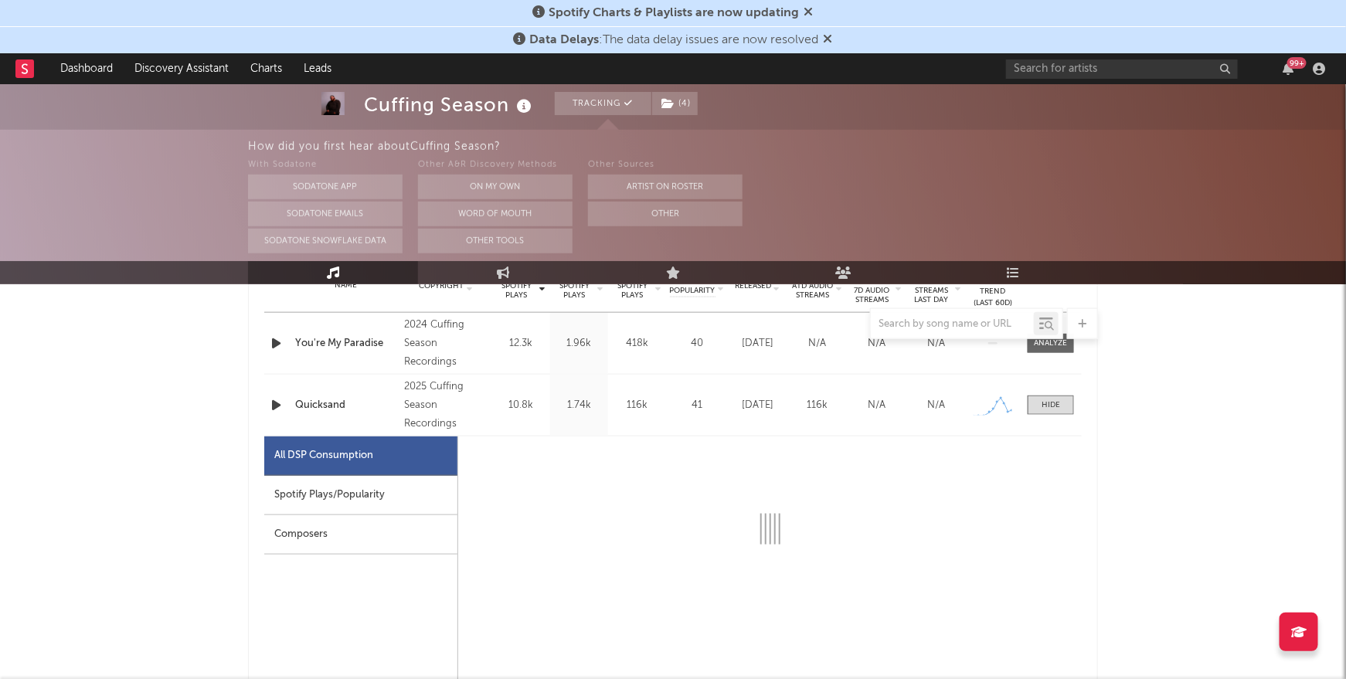
select select "1w"
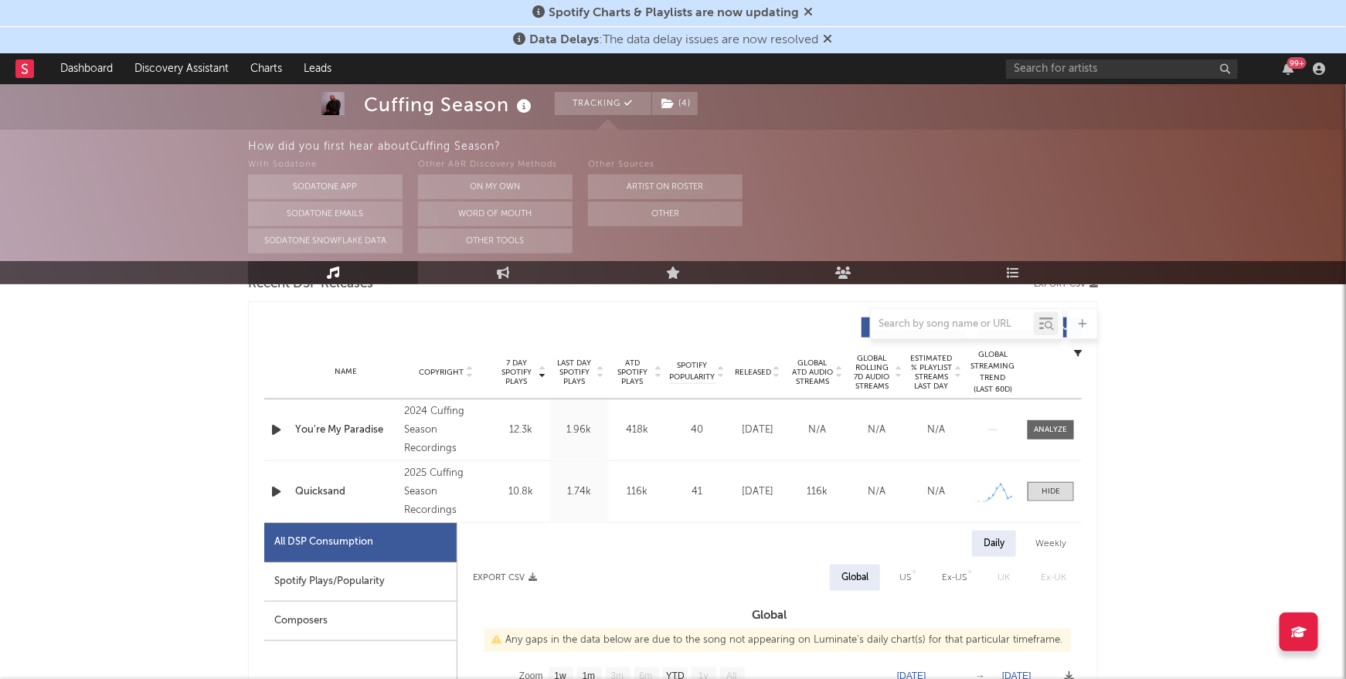
scroll to position [563, 0]
click at [319, 495] on div "Quicksand" at bounding box center [345, 494] width 101 height 15
